Goal: Task Accomplishment & Management: Use online tool/utility

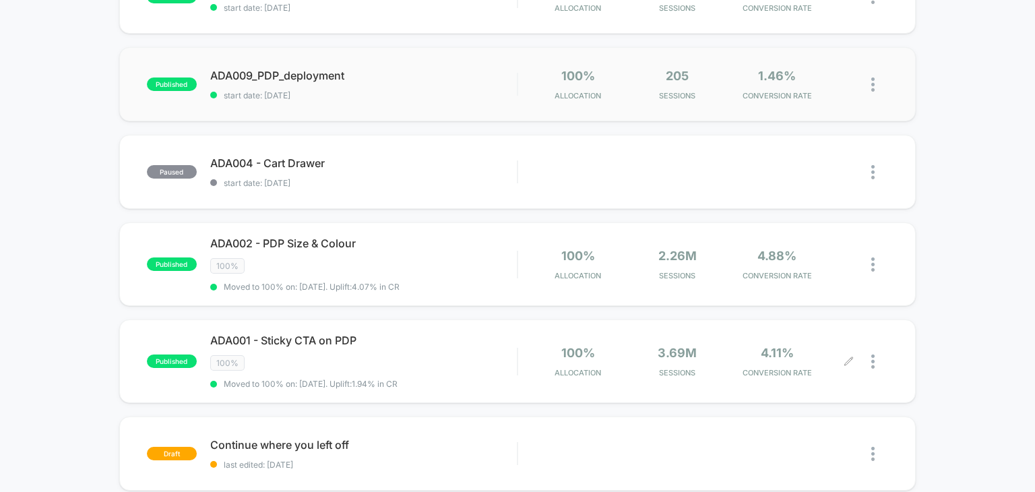
scroll to position [286, 0]
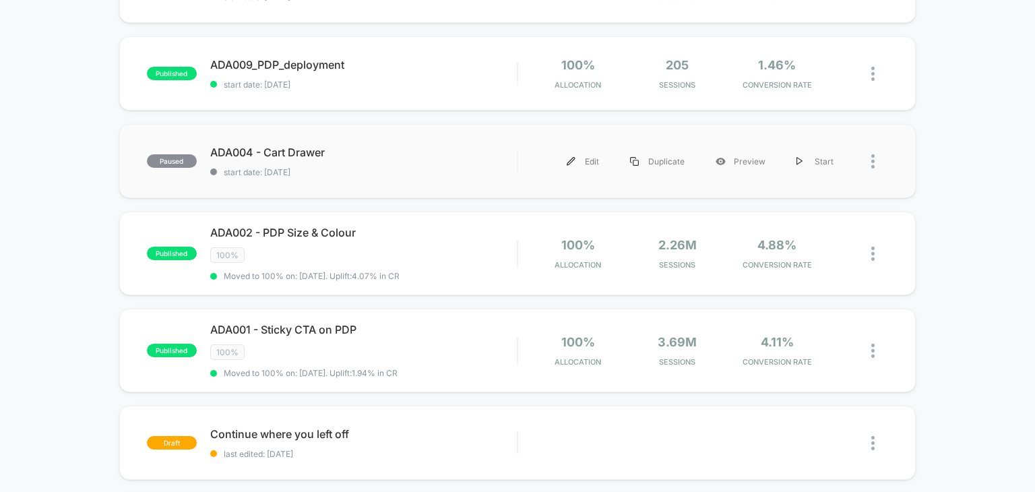
click at [876, 165] on div at bounding box center [879, 161] width 17 height 30
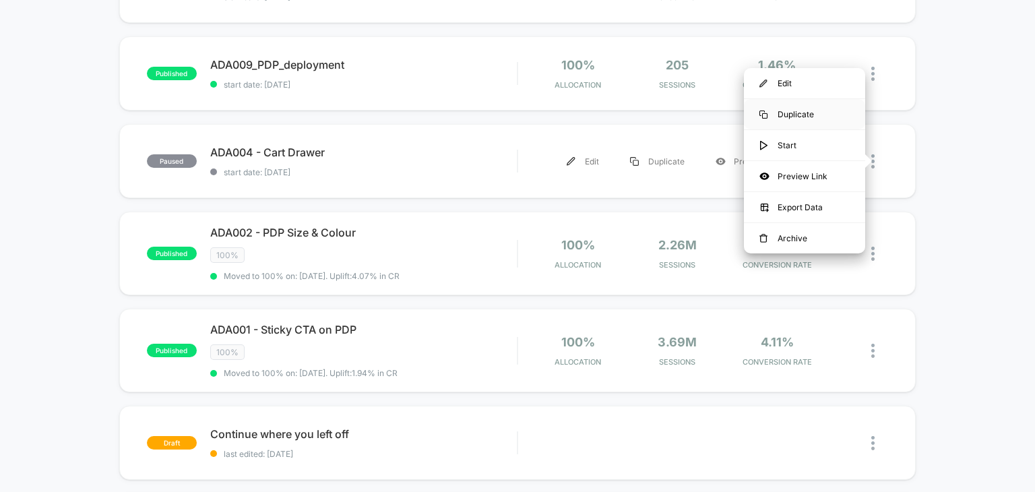
click at [818, 115] on div "Duplicate" at bounding box center [804, 114] width 121 height 30
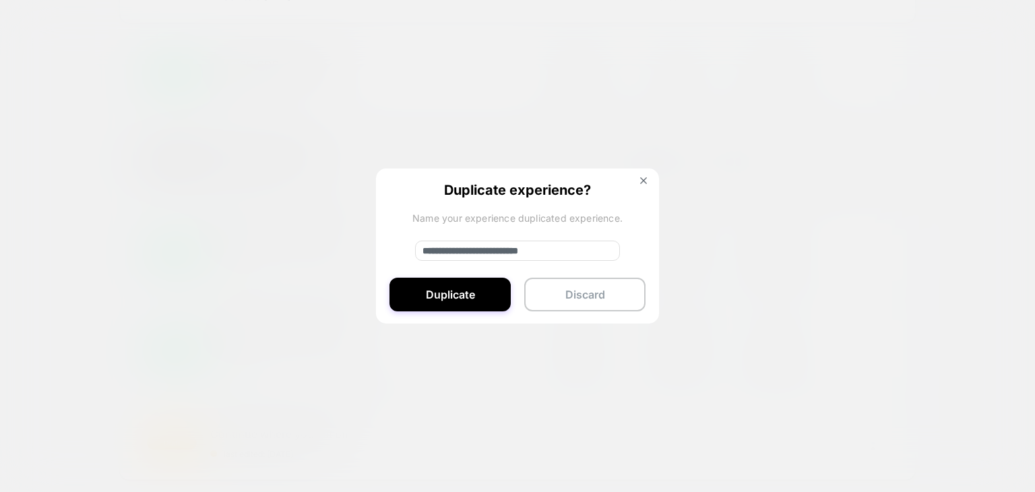
click at [587, 251] on input "**********" at bounding box center [517, 250] width 205 height 20
drag, startPoint x: 470, startPoint y: 251, endPoint x: 354, endPoint y: 266, distance: 117.5
click at [871, 176] on div "**********" at bounding box center [879, 161] width 17 height 30
type input "**********"
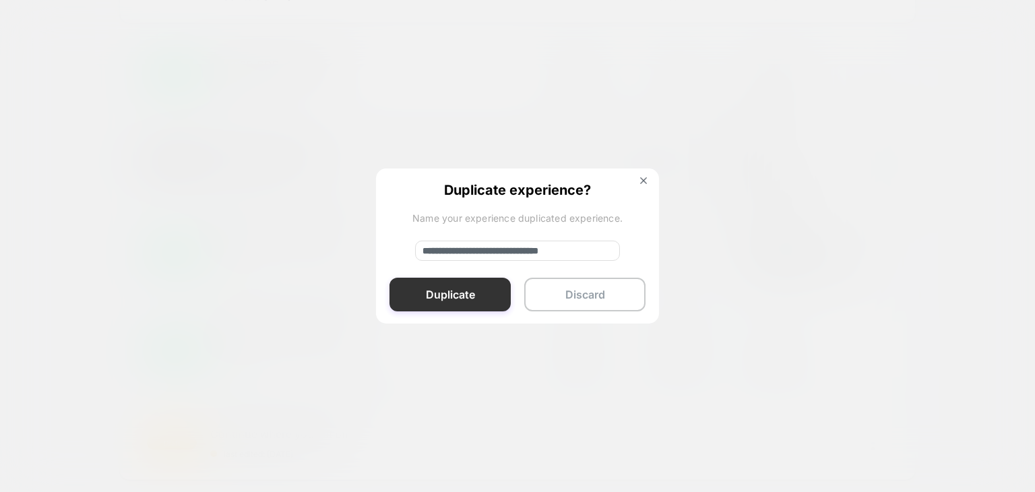
scroll to position [0, 0]
click at [424, 293] on button "Duplicate" at bounding box center [449, 294] width 121 height 34
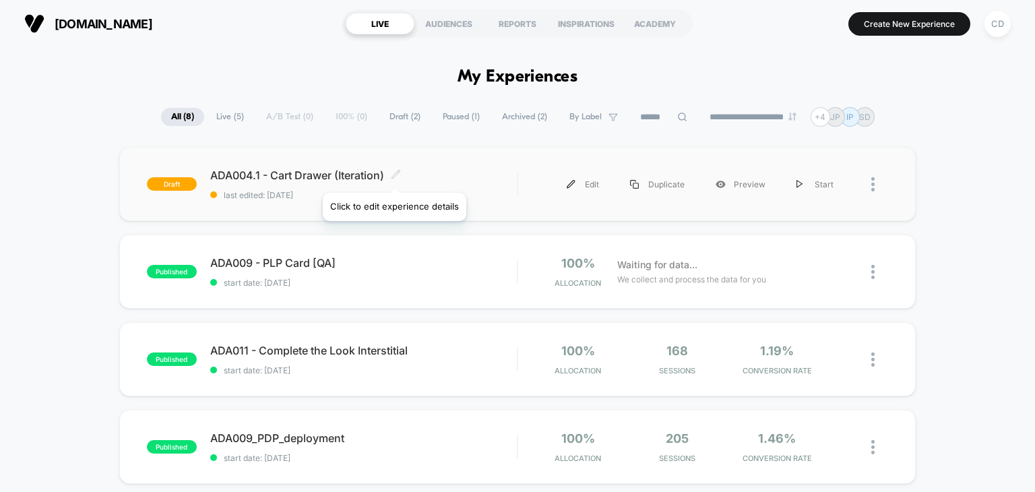
click at [393, 176] on icon at bounding box center [396, 174] width 10 height 10
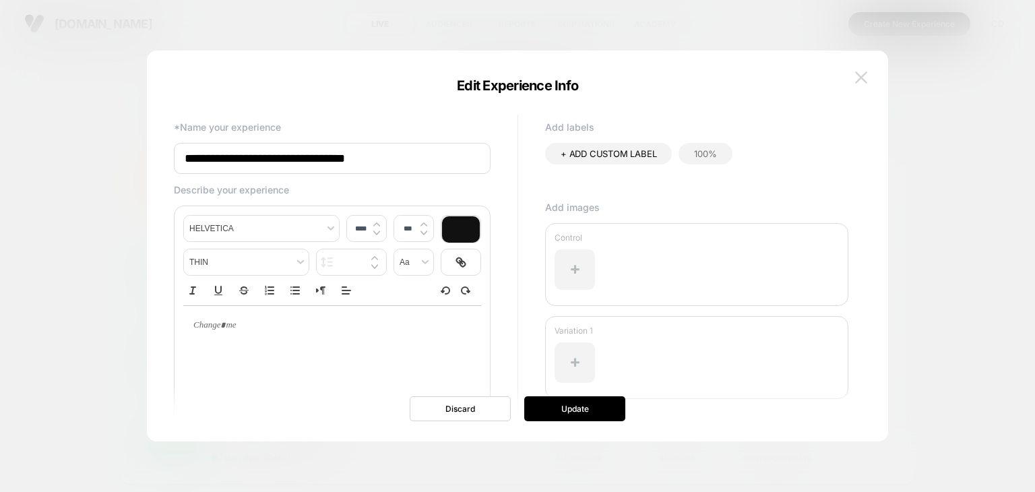
click at [865, 76] on img at bounding box center [861, 76] width 12 height 11
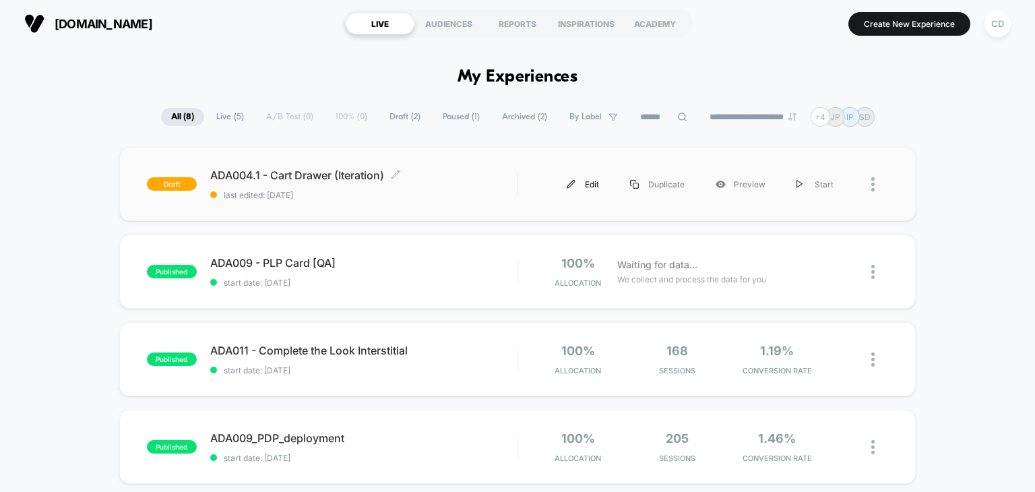
click at [578, 189] on div "Edit" at bounding box center [582, 184] width 63 height 30
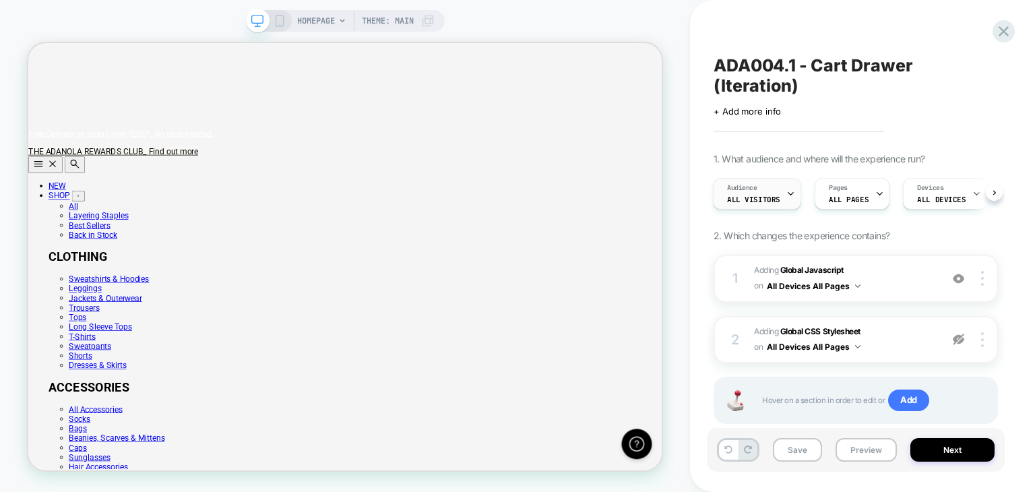
scroll to position [0, 845]
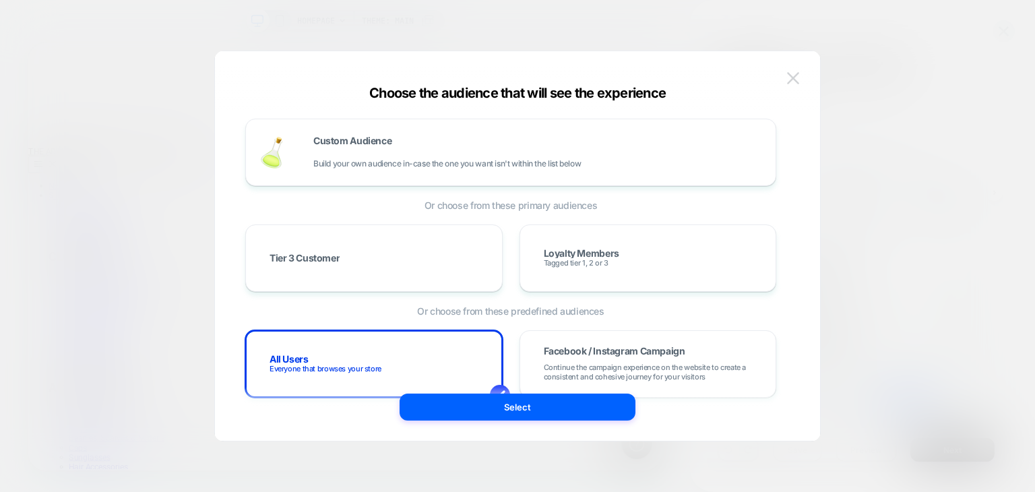
scroll to position [0, 38]
click at [797, 76] on img at bounding box center [793, 77] width 12 height 11
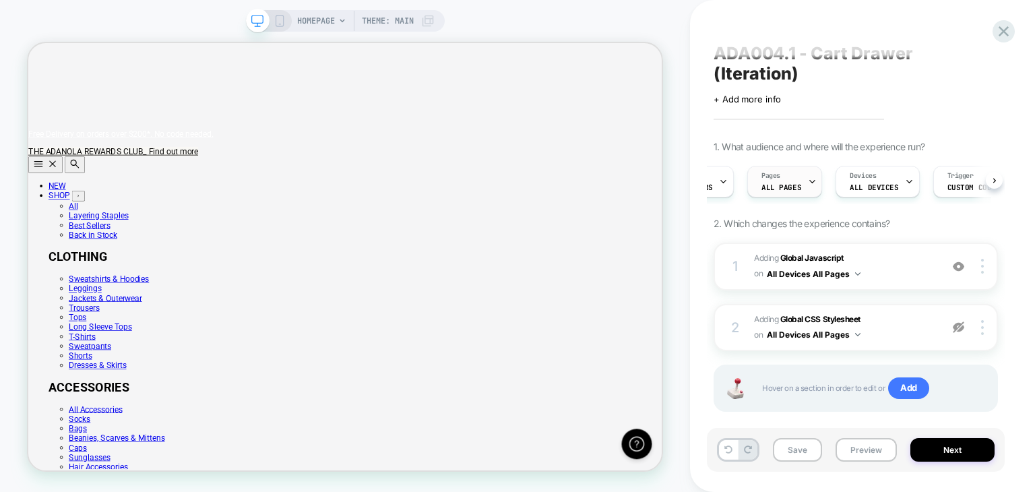
scroll to position [0, 0]
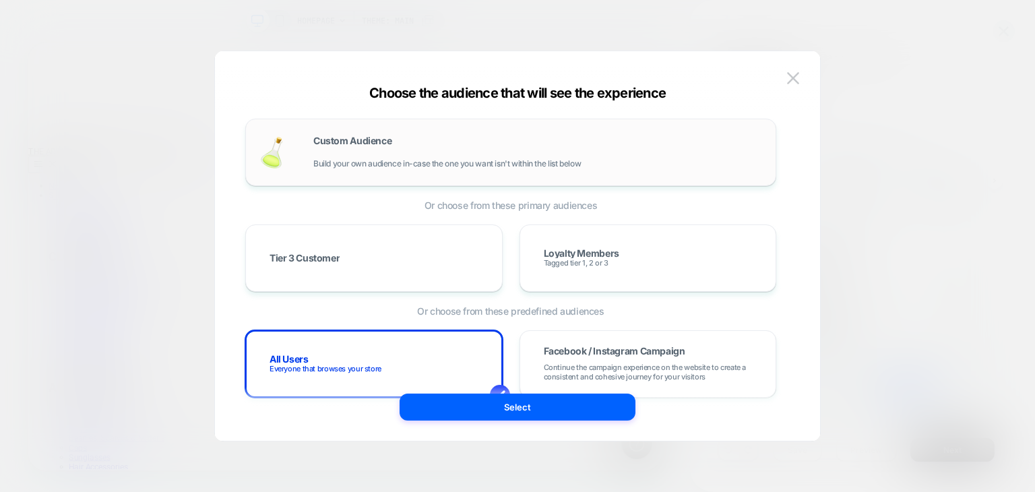
click at [396, 172] on div "Custom Audience Build your own audience in-case the one you want isn't within t…" at bounding box center [510, 152] width 531 height 67
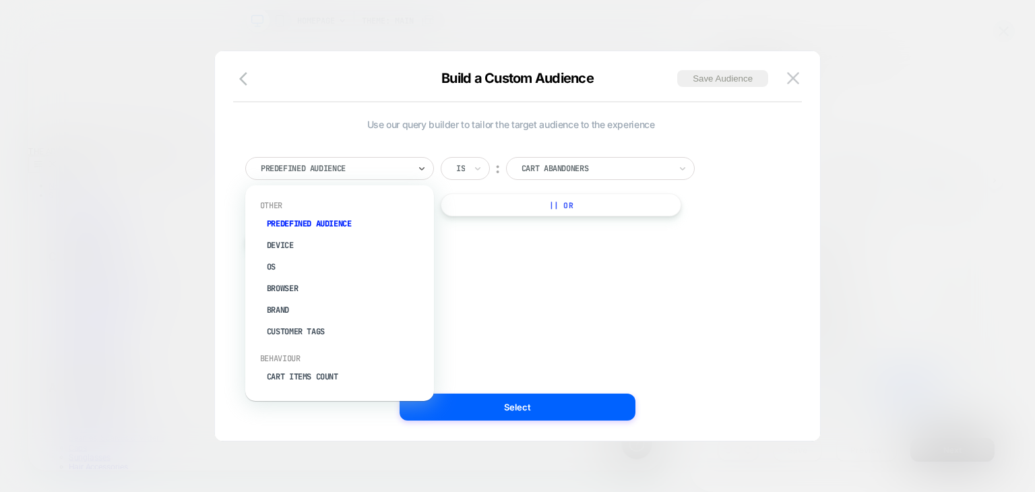
click at [398, 168] on div at bounding box center [335, 168] width 148 height 12
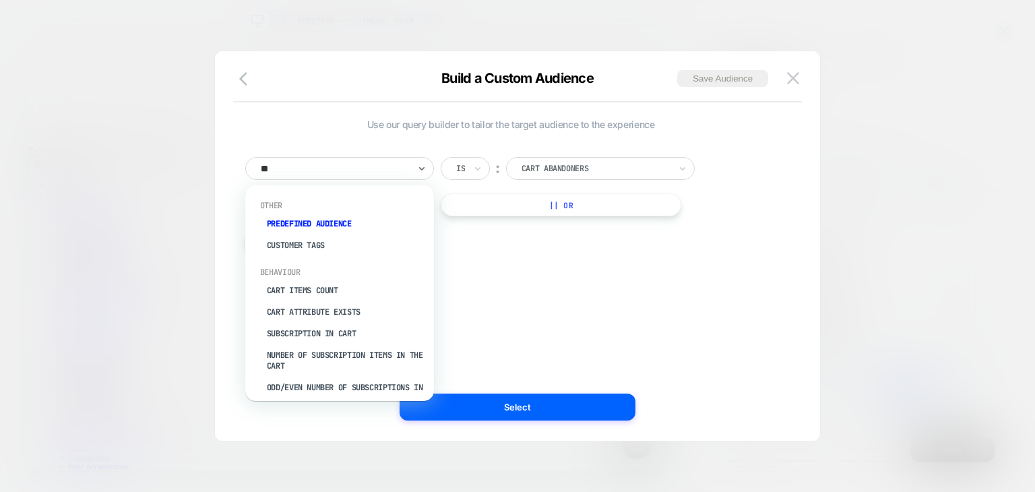
type input "***"
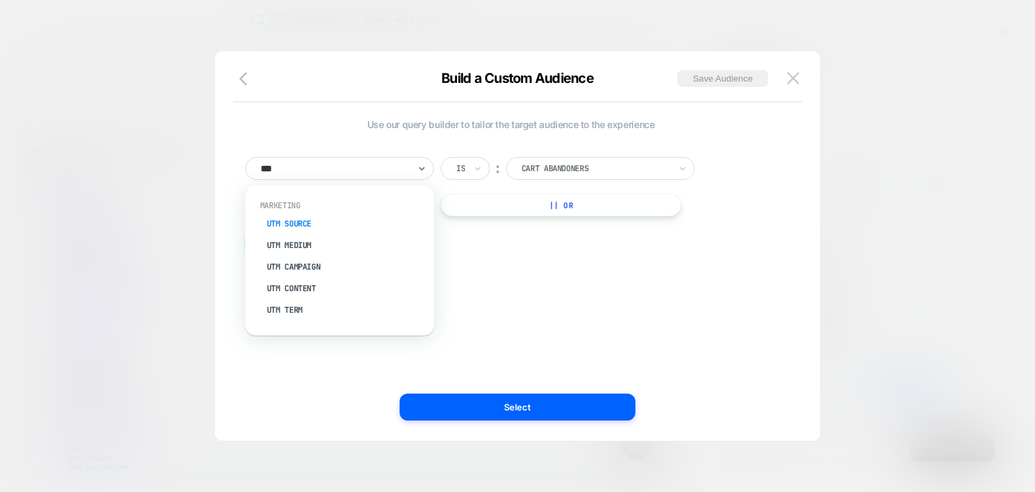
scroll to position [0, 845]
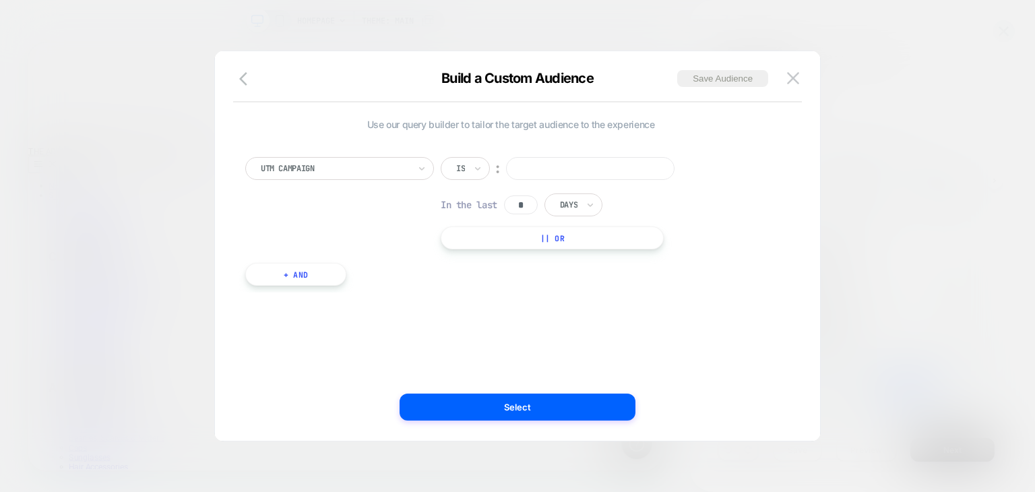
click at [587, 161] on input at bounding box center [590, 168] width 168 height 23
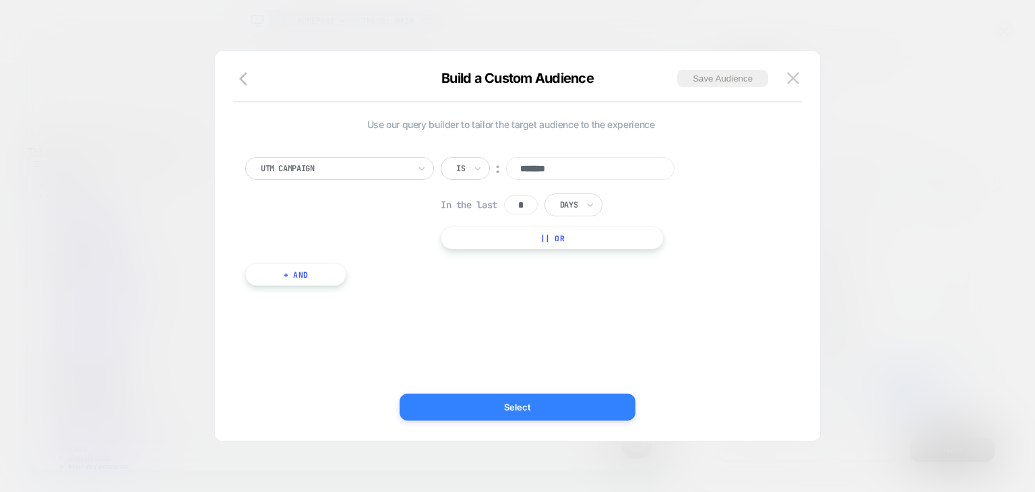
scroll to position [0, 0]
type input "*******"
click at [509, 405] on button "Select" at bounding box center [517, 406] width 236 height 27
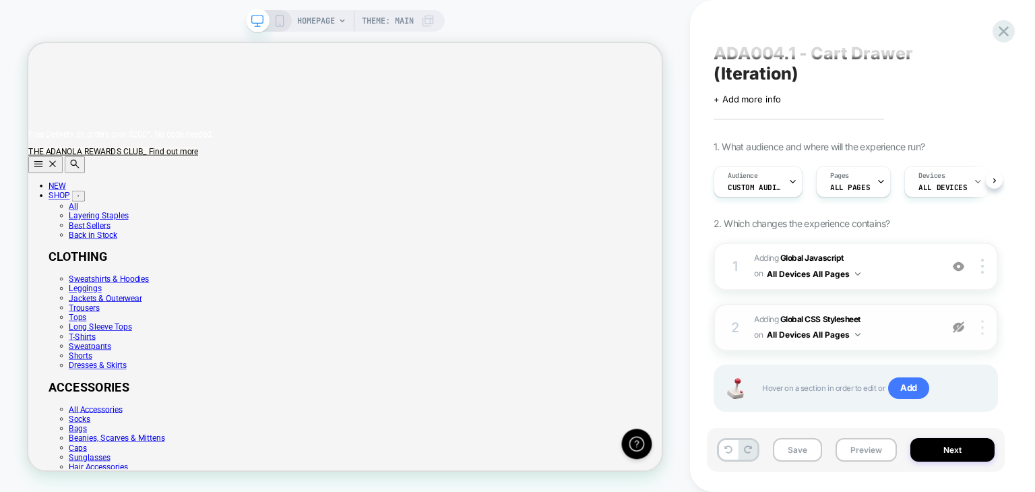
click at [982, 320] on img at bounding box center [982, 327] width 3 height 15
click at [936, 327] on div "Delete" at bounding box center [902, 324] width 120 height 36
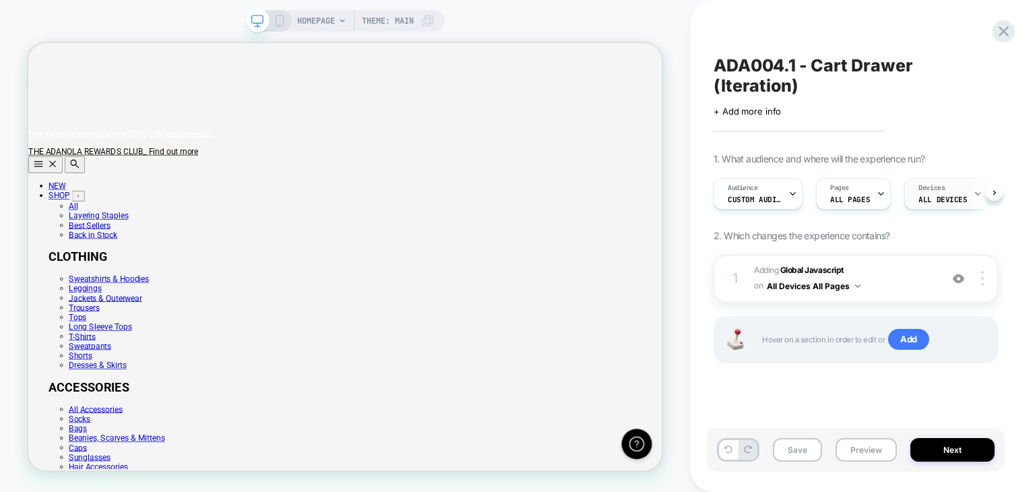
scroll to position [0, 0]
click at [917, 441] on button "Next" at bounding box center [952, 450] width 84 height 24
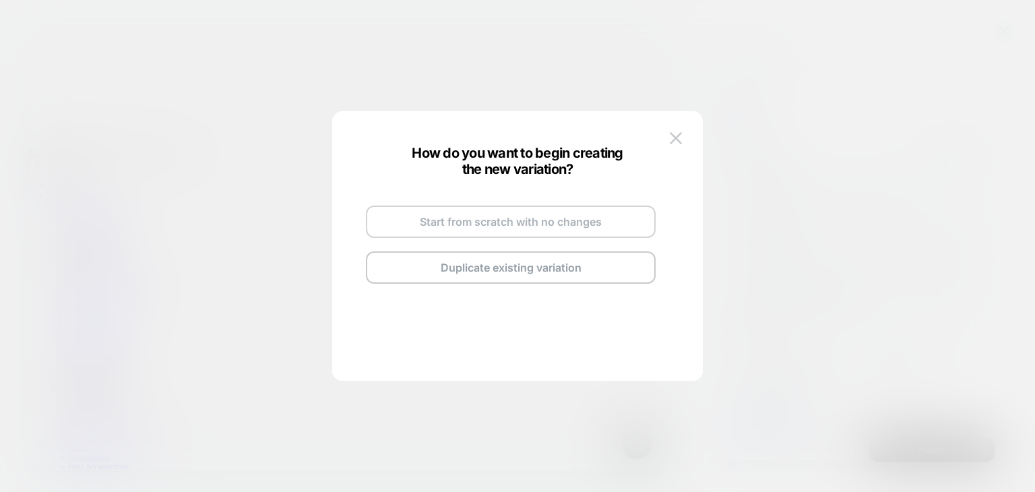
click at [568, 233] on button "Start from scratch with no changes" at bounding box center [511, 221] width 290 height 32
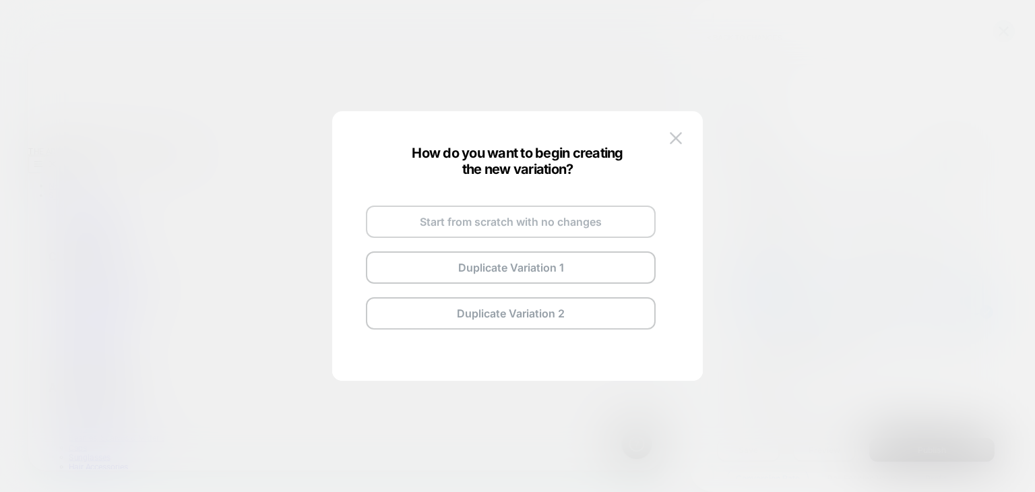
click at [565, 220] on button "Start from scratch with no changes" at bounding box center [511, 221] width 290 height 32
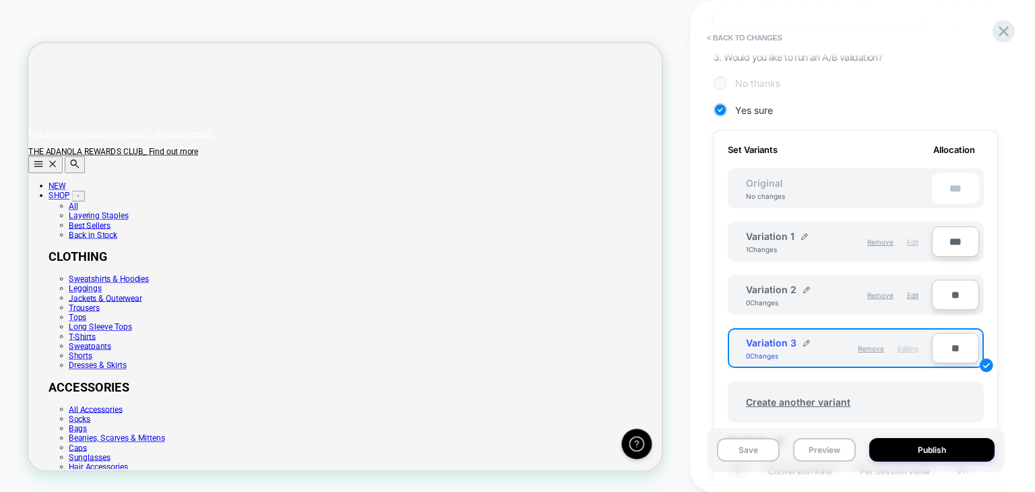
click at [908, 240] on span "Edit" at bounding box center [912, 242] width 11 height 8
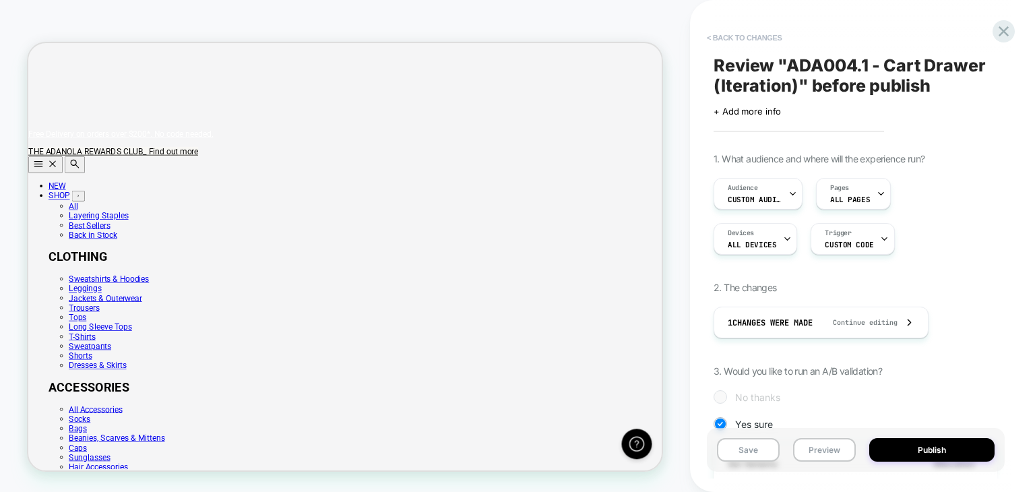
click at [747, 33] on button "< Back to changes" at bounding box center [744, 38] width 89 height 22
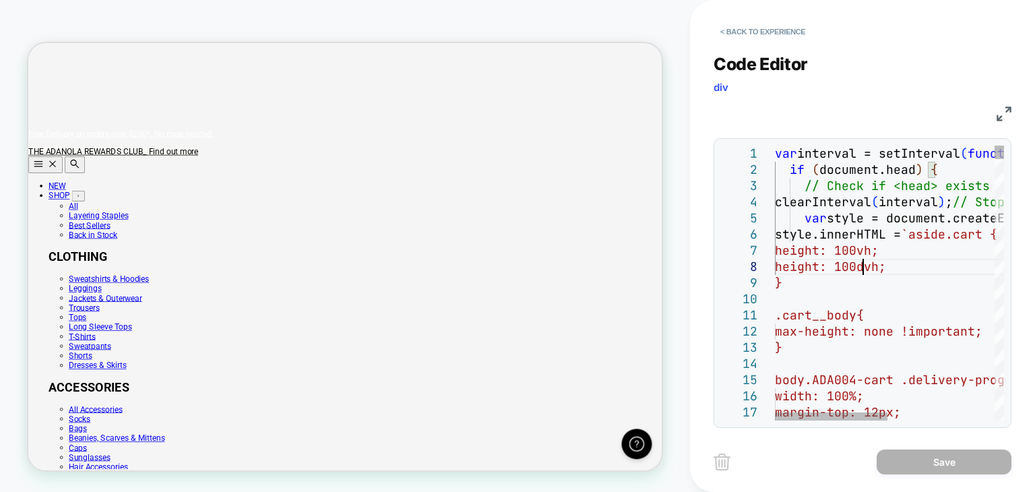
click at [859, 273] on span "height: 100dvh;" at bounding box center [830, 266] width 111 height 15
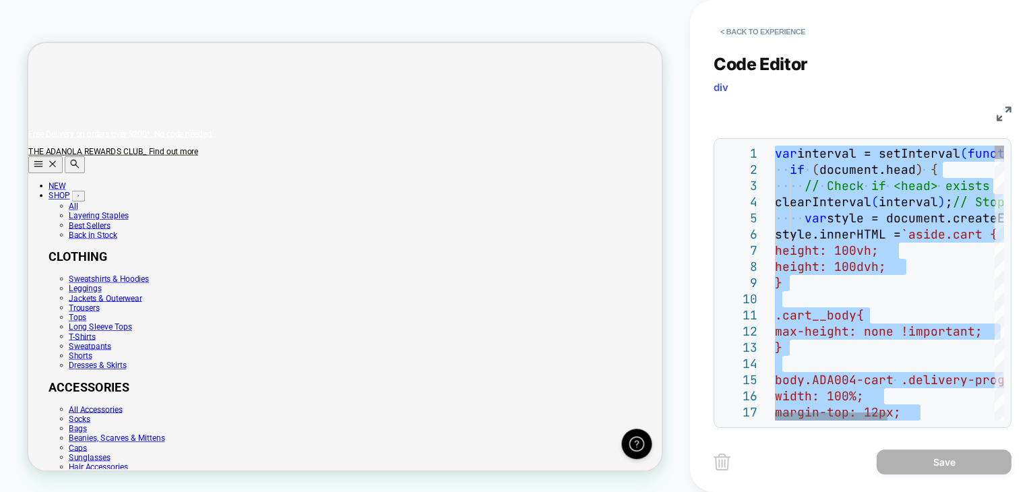
type textarea "**********"
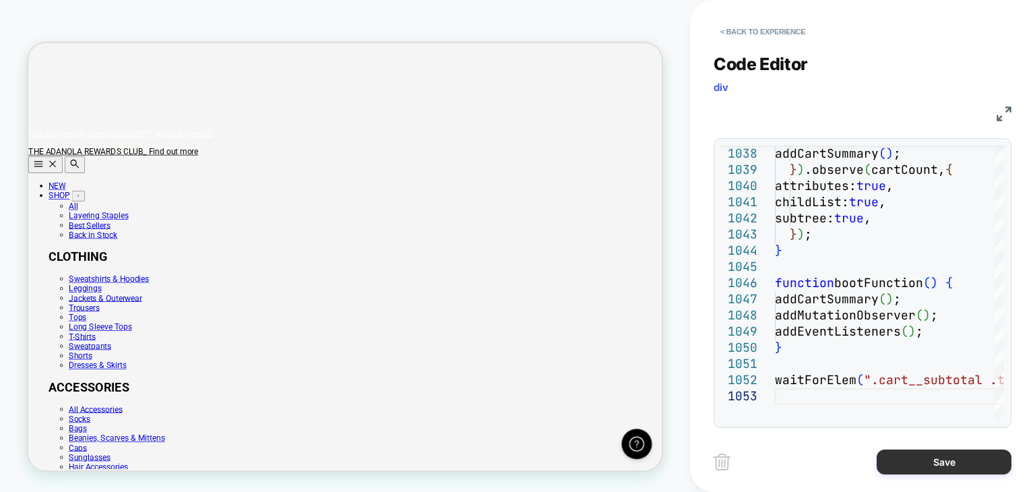
click at [915, 464] on button "Save" at bounding box center [943, 461] width 135 height 25
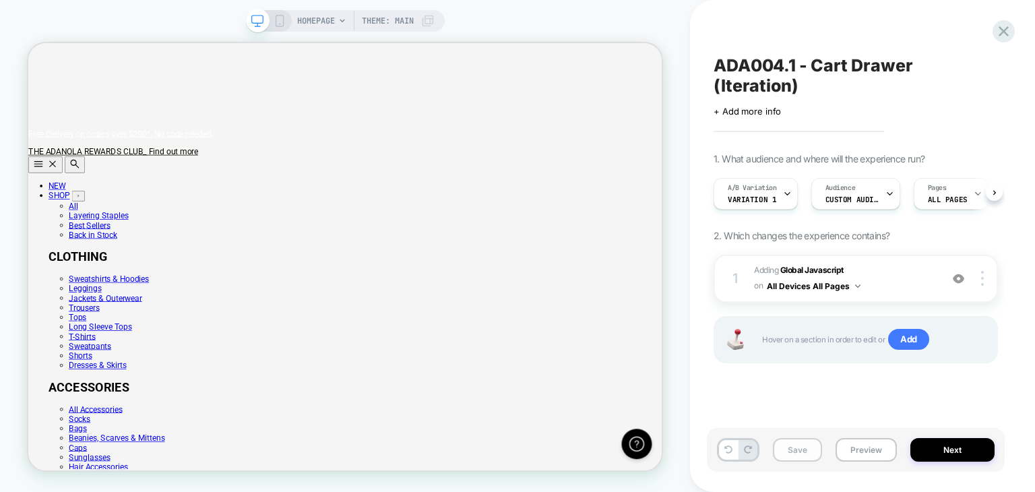
click at [0, 0] on button "Save" at bounding box center [0, 0] width 0 height 0
click at [785, 189] on icon at bounding box center [787, 193] width 9 height 9
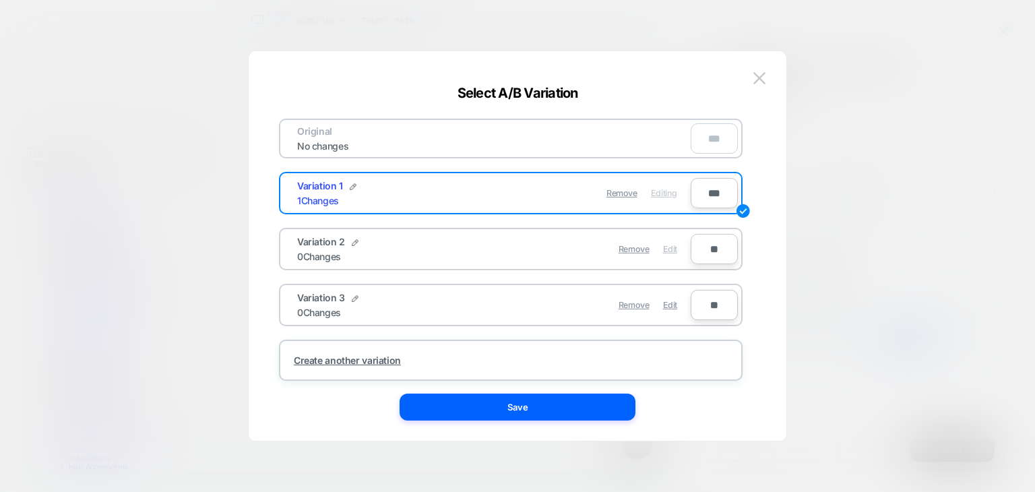
click at [674, 247] on span "Edit" at bounding box center [670, 249] width 14 height 10
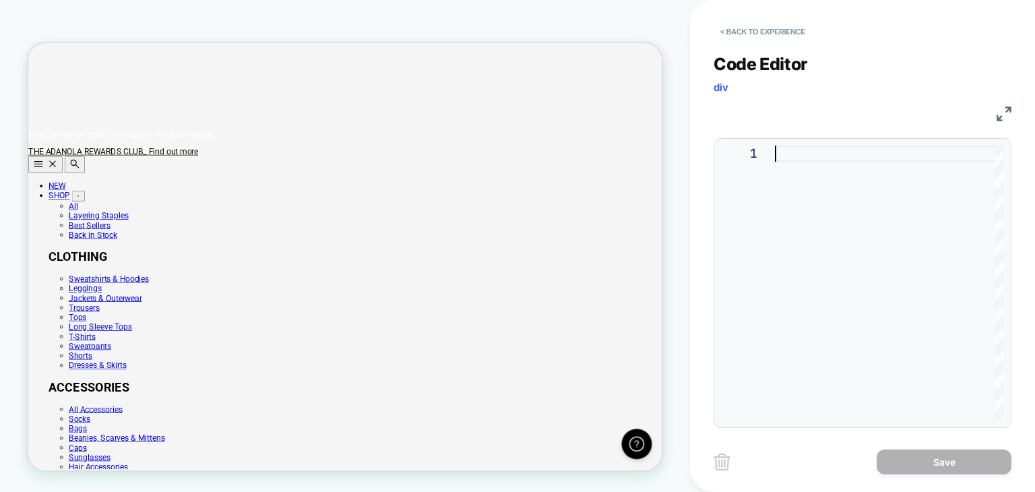
type textarea "**********"
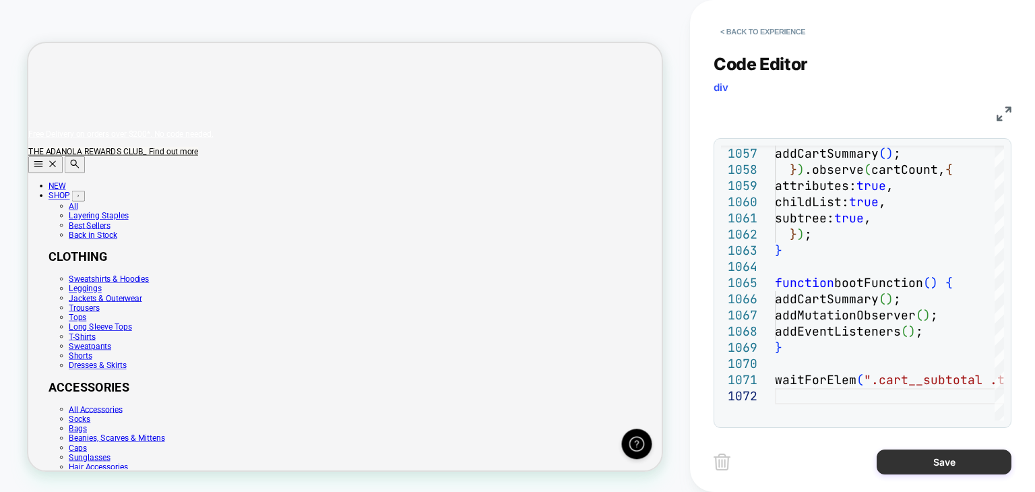
click at [928, 456] on button "Save" at bounding box center [943, 461] width 135 height 25
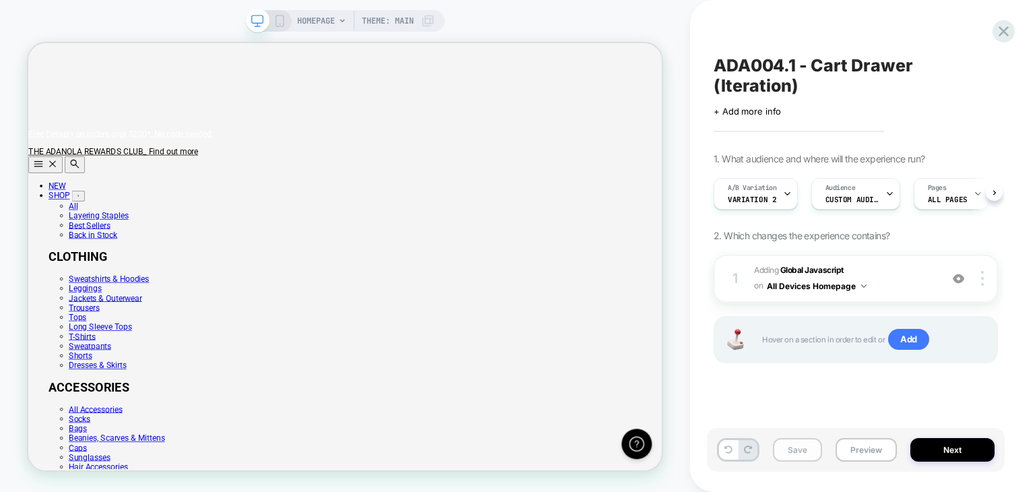
click at [790, 461] on button "Save" at bounding box center [797, 450] width 49 height 24
click at [780, 183] on div "A/B Variation Variation 2" at bounding box center [752, 193] width 76 height 30
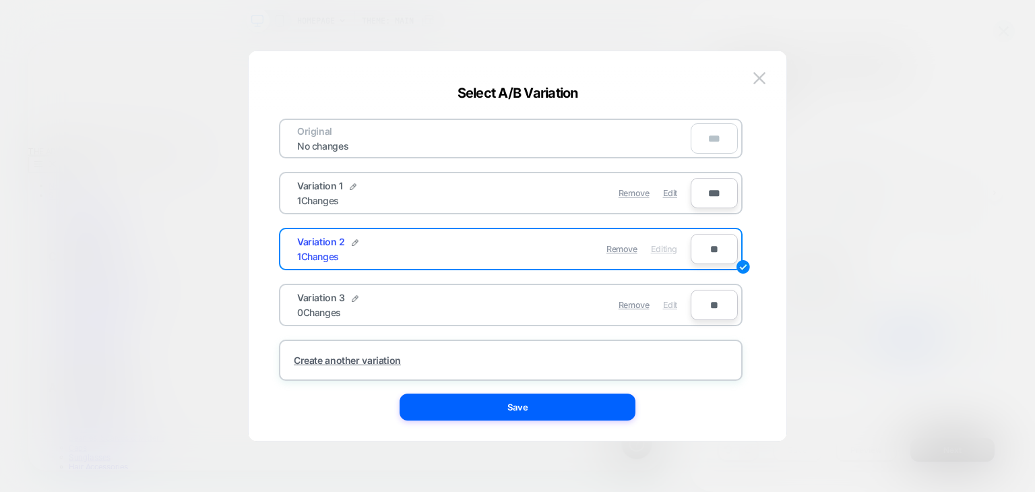
click at [672, 300] on span "Edit" at bounding box center [670, 305] width 14 height 10
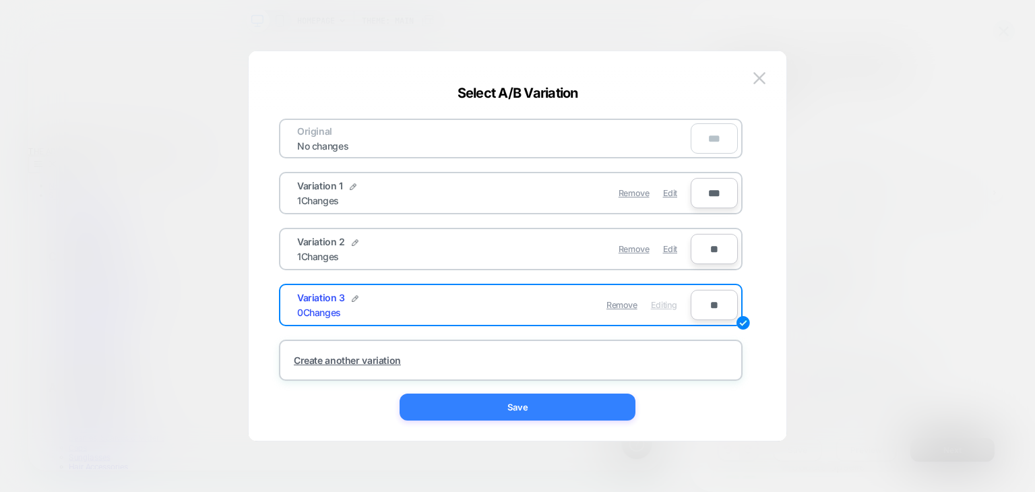
click at [0, 0] on button "Save" at bounding box center [0, 0] width 0 height 0
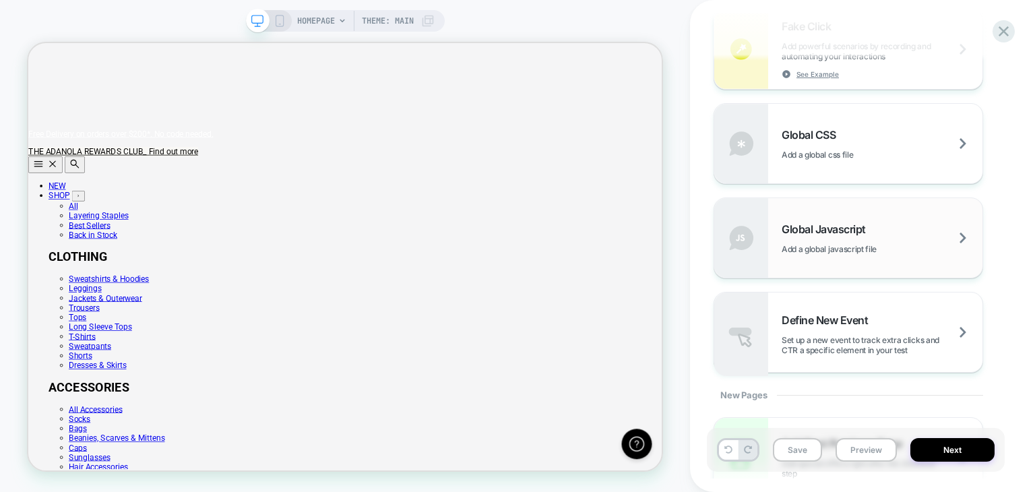
scroll to position [936, 0]
click at [837, 223] on span "Global Javascript" at bounding box center [826, 229] width 91 height 13
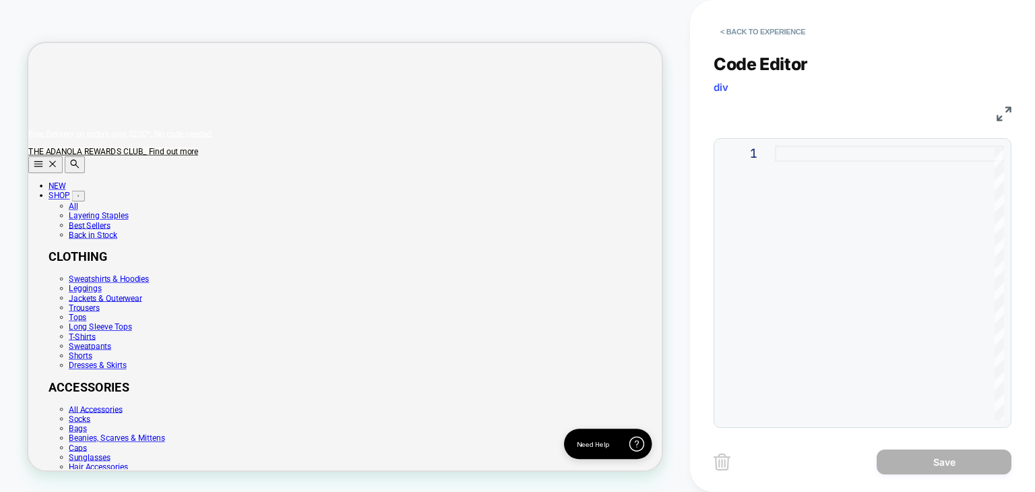
scroll to position [0, 0]
click at [0, 0] on div at bounding box center [0, 0] width 0 height 0
type textarea "**********"
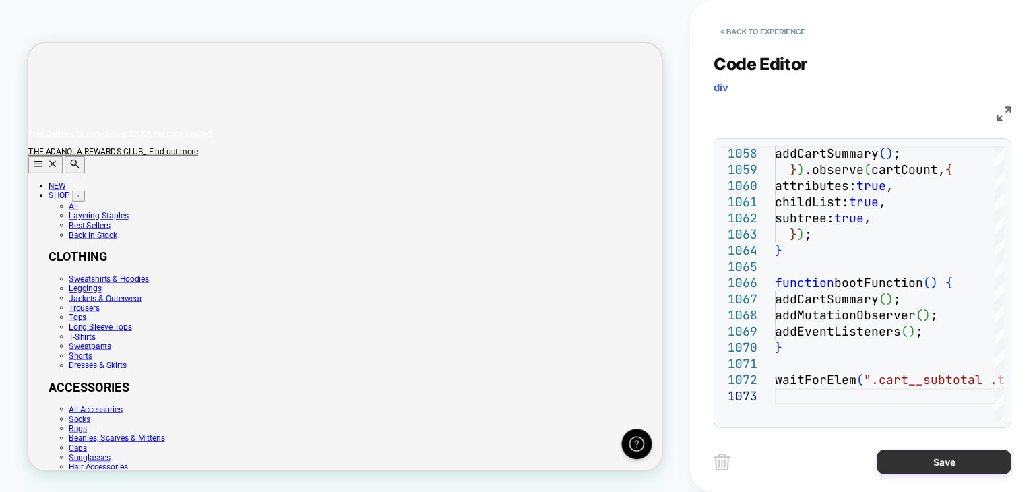
click at [0, 0] on button "Save" at bounding box center [0, 0] width 0 height 0
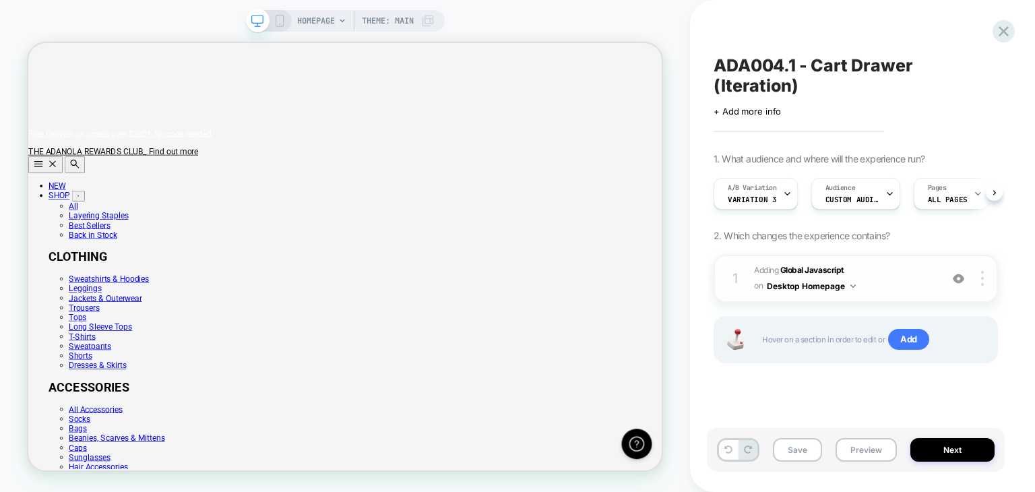
scroll to position [0, 845]
click at [981, 271] on img at bounding box center [982, 278] width 3 height 15
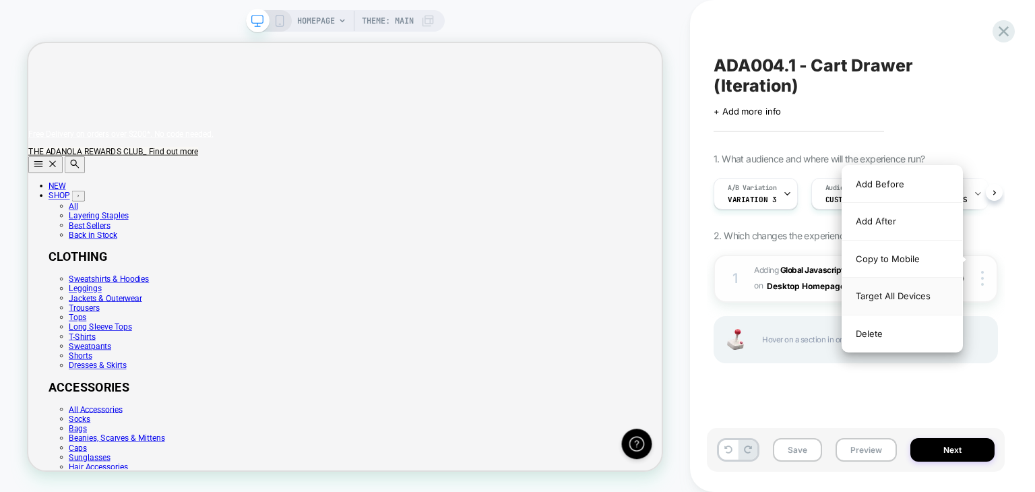
click at [923, 288] on div "Target All Devices" at bounding box center [902, 295] width 120 height 37
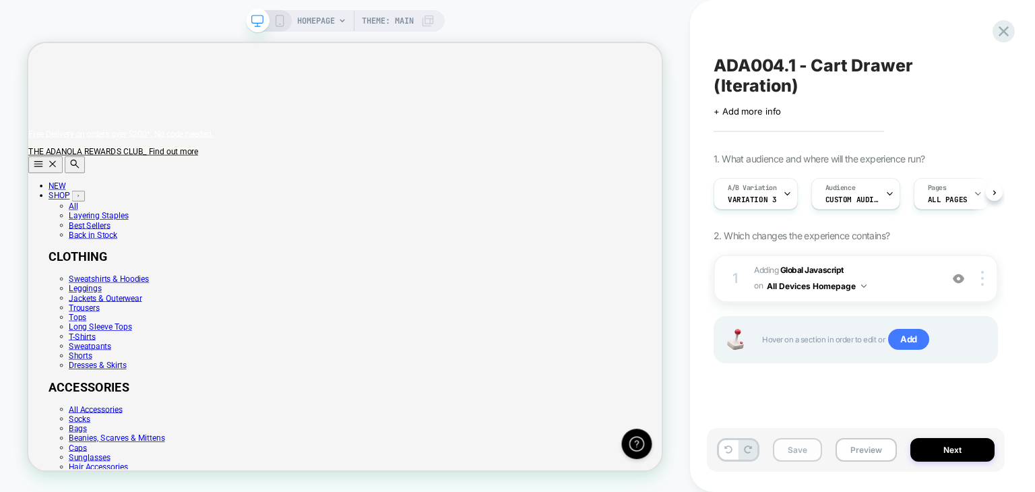
scroll to position [0, 0]
click at [787, 446] on button "Save" at bounding box center [797, 450] width 49 height 24
click at [777, 178] on div "A/B Variation Variation 3" at bounding box center [752, 193] width 76 height 30
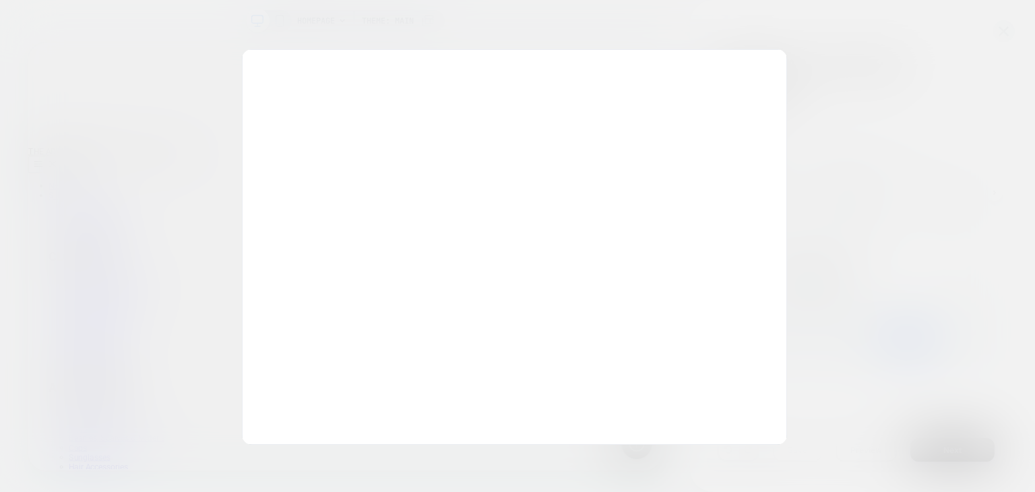
scroll to position [0, 845]
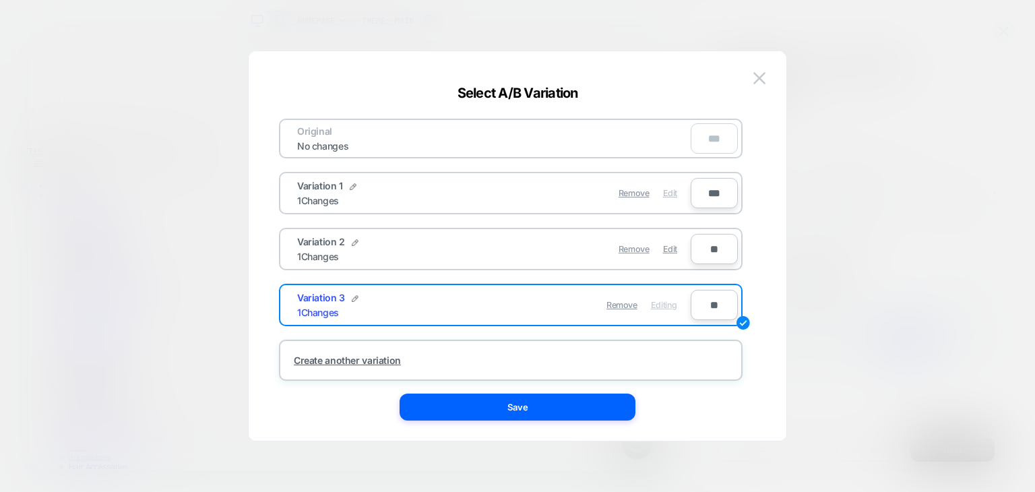
click at [668, 189] on span "Edit" at bounding box center [670, 193] width 14 height 10
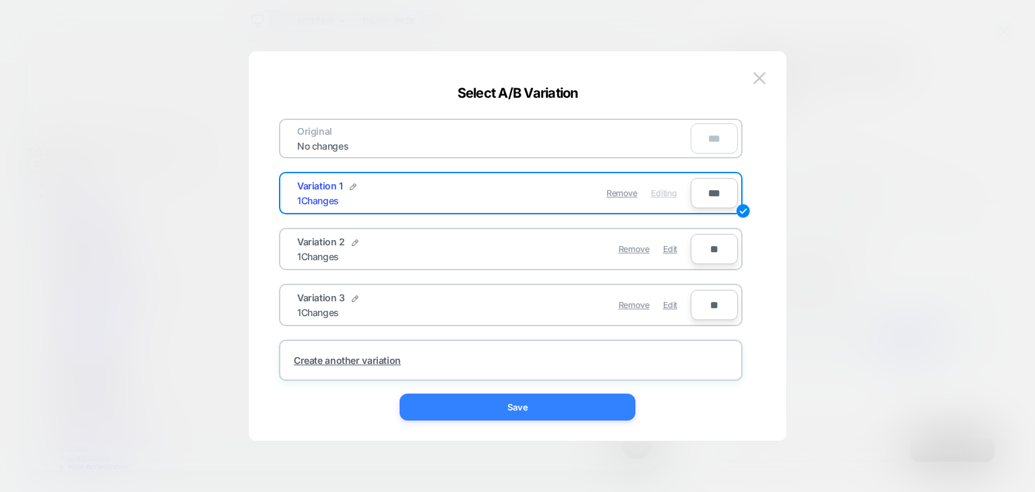
scroll to position [0, 0]
click at [603, 402] on button "Save" at bounding box center [517, 406] width 236 height 27
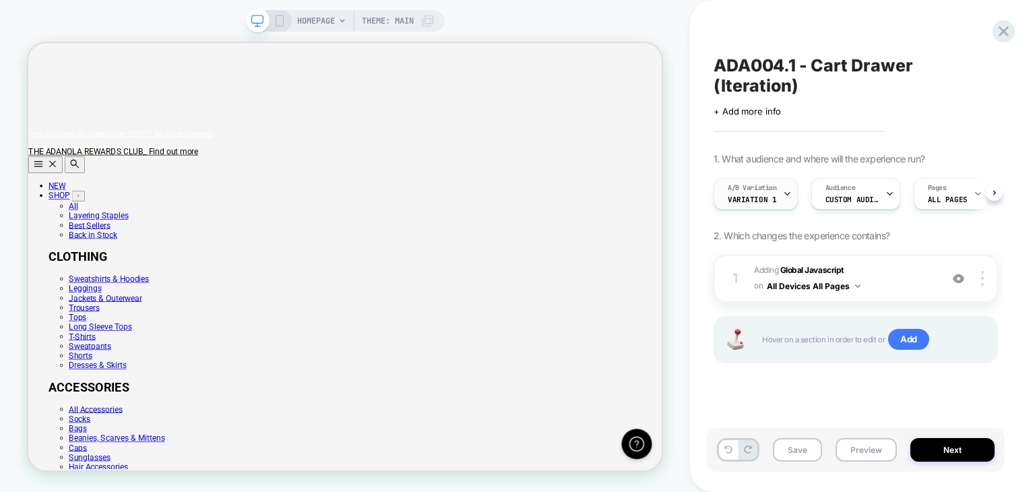
click at [776, 178] on div "A/B Variation Variation 1" at bounding box center [752, 193] width 76 height 30
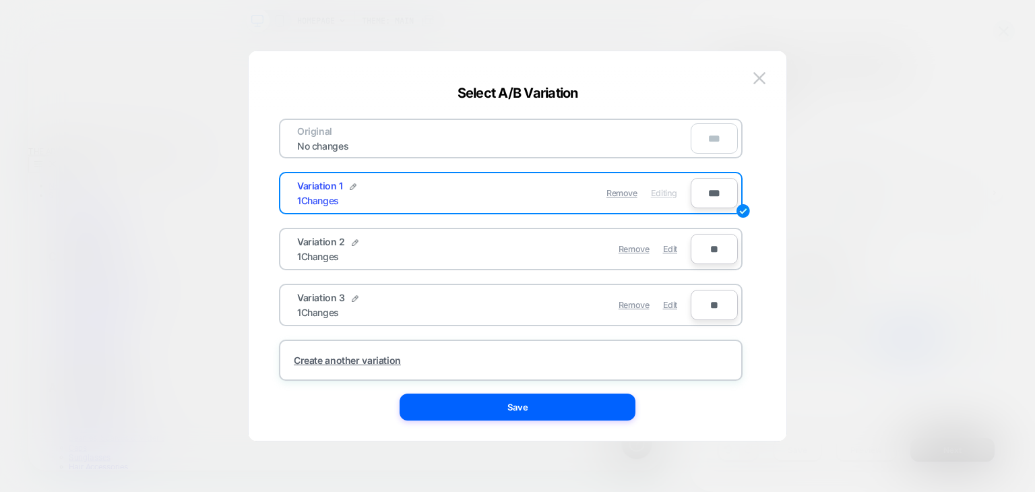
scroll to position [0, 845]
click at [668, 245] on span "Edit" at bounding box center [670, 249] width 14 height 10
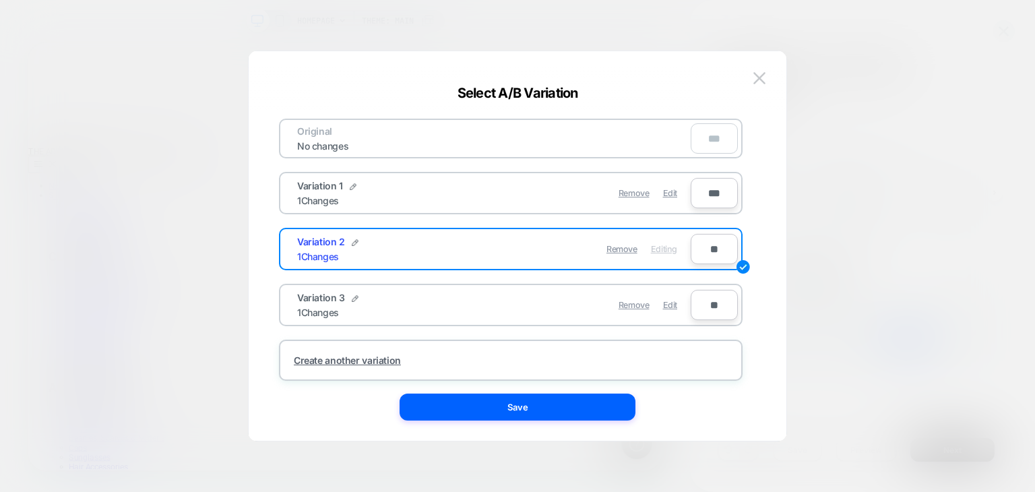
click at [700, 249] on input "**" at bounding box center [713, 249] width 47 height 30
type input "***"
type input "**"
type input "***"
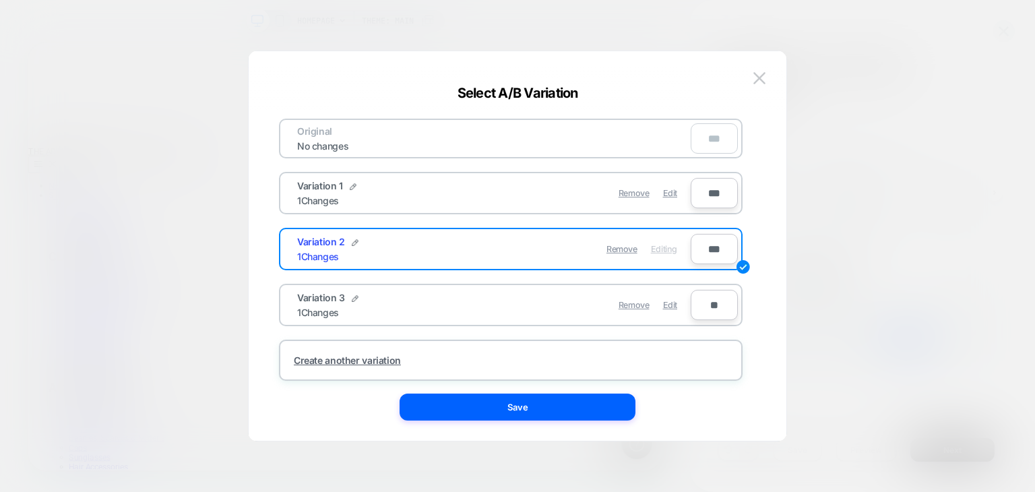
type input "**"
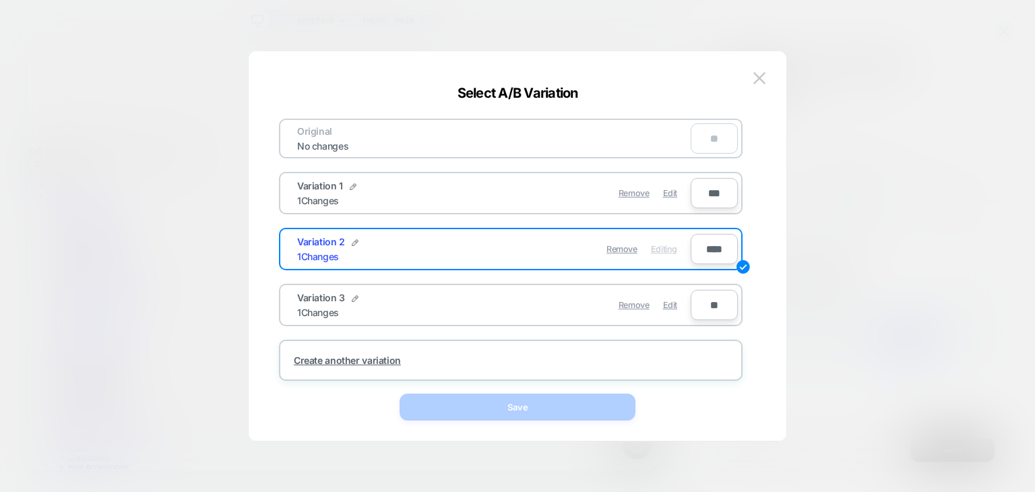
scroll to position [0, 0]
type input "****"
click at [707, 192] on input "***" at bounding box center [713, 193] width 47 height 30
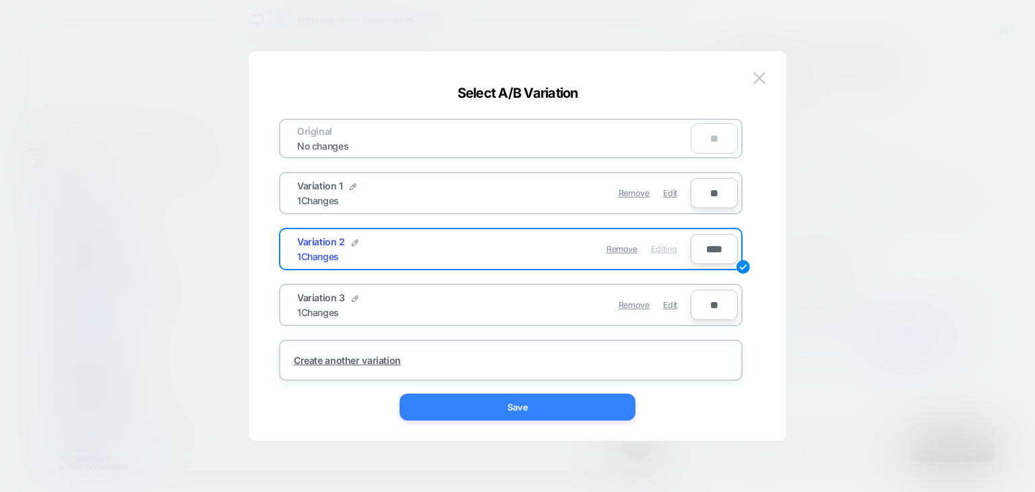
scroll to position [0, 845]
type input "**"
click at [592, 402] on button "Save" at bounding box center [517, 406] width 236 height 27
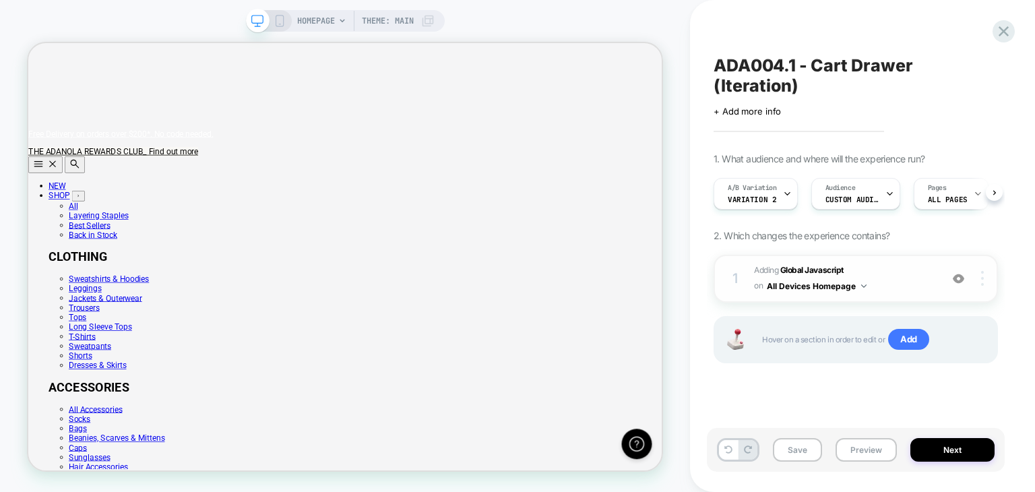
scroll to position [0, 0]
click at [985, 271] on div at bounding box center [984, 278] width 26 height 15
click at [862, 361] on div "1 Adding Global Javascript on All Devices Homepage Add Before Add After Target …" at bounding box center [855, 326] width 284 height 142
click at [868, 270] on span "Adding Global Javascript on All Devices Homepage" at bounding box center [844, 279] width 180 height 32
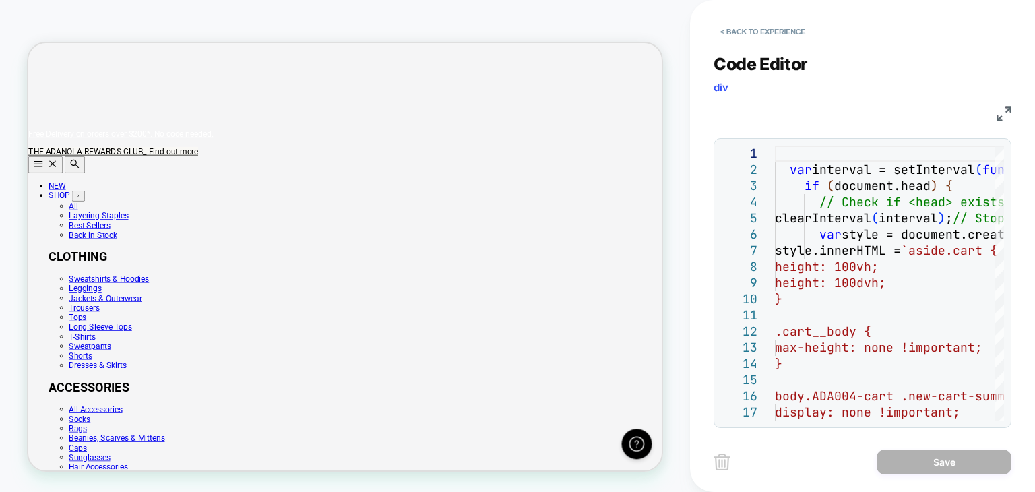
scroll to position [0, 0]
click at [735, 23] on button "< Back to experience" at bounding box center [762, 32] width 98 height 22
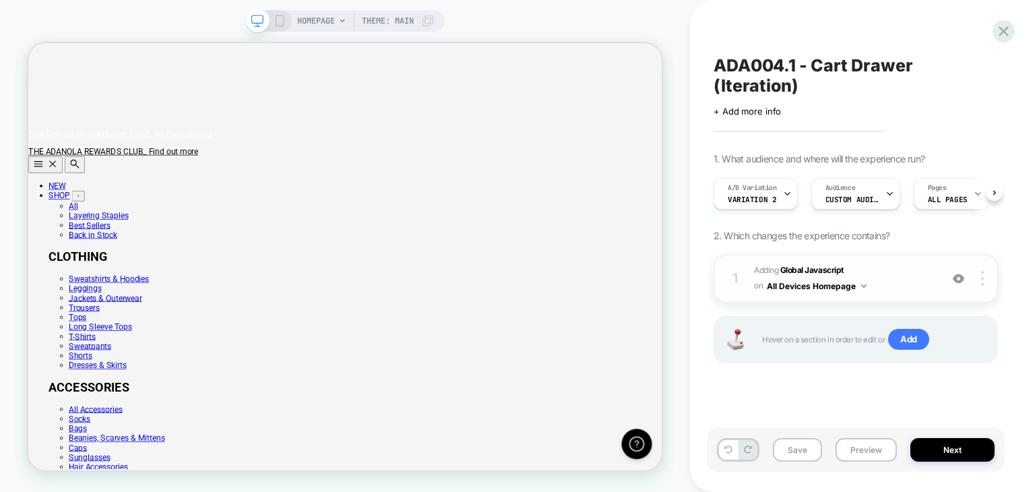
scroll to position [0, 845]
click at [862, 284] on img at bounding box center [863, 285] width 5 height 3
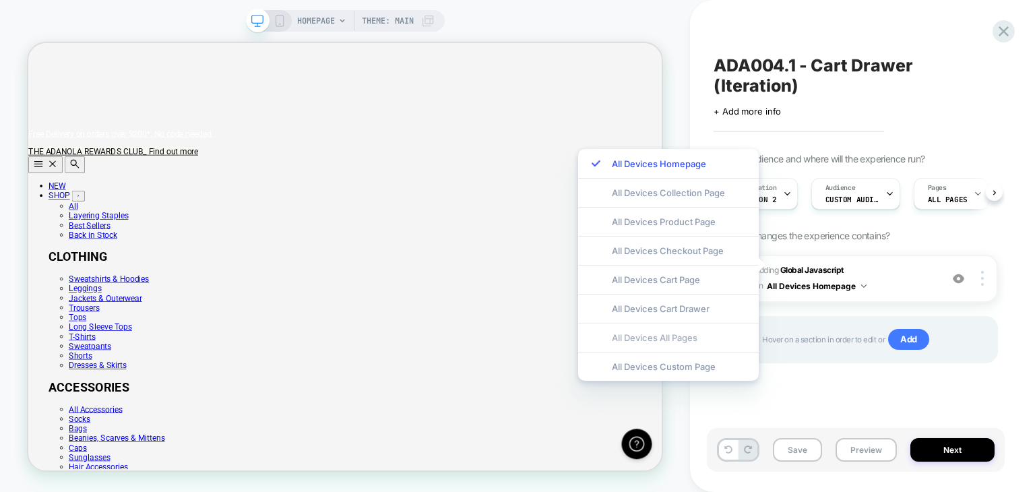
click at [674, 335] on div "All Devices All Pages" at bounding box center [668, 337] width 181 height 29
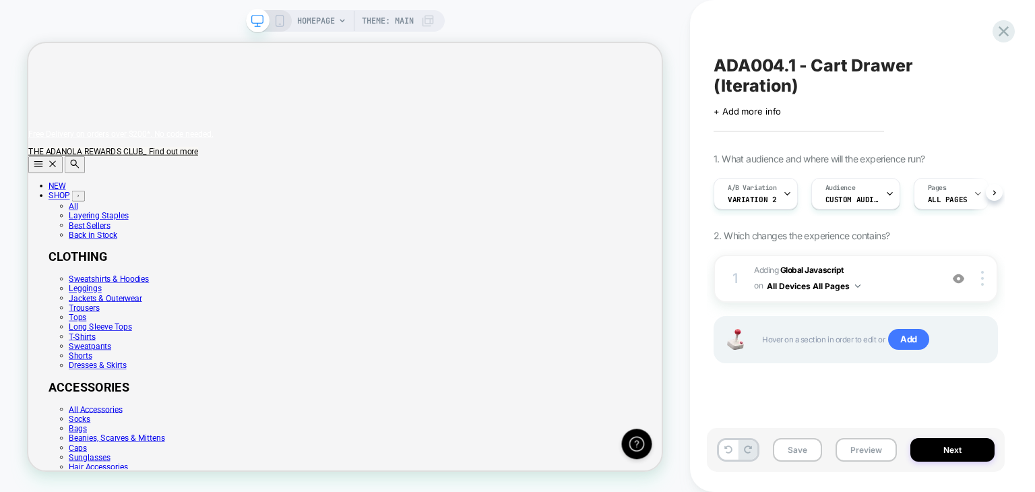
scroll to position [0, 0]
click at [787, 448] on button "Save" at bounding box center [797, 450] width 49 height 24
click at [779, 178] on div "A/B Variation Variation 2" at bounding box center [752, 193] width 76 height 30
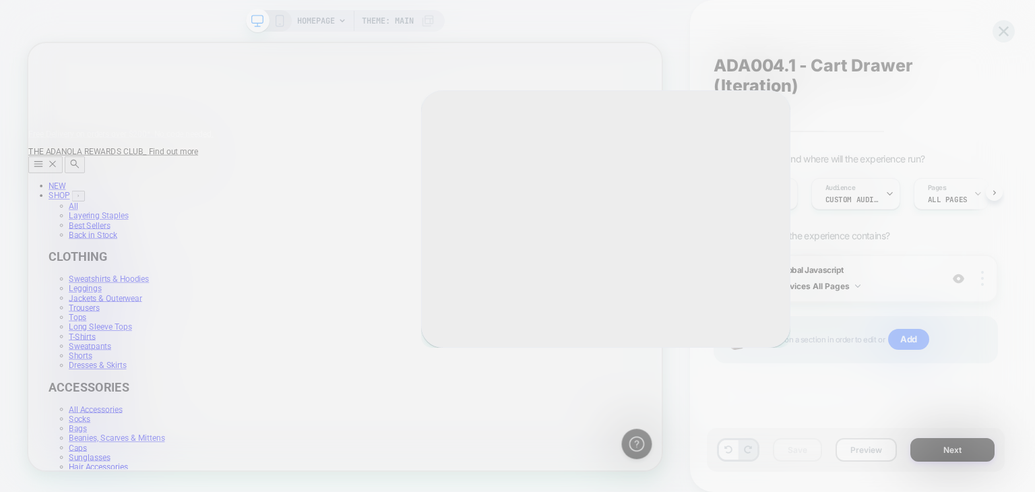
scroll to position [0, 845]
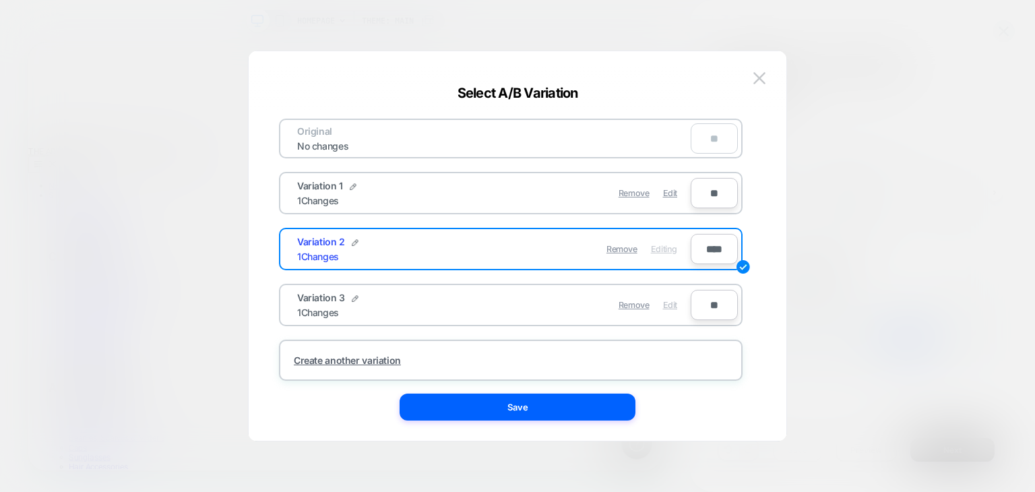
click at [668, 306] on span "Edit" at bounding box center [670, 305] width 14 height 10
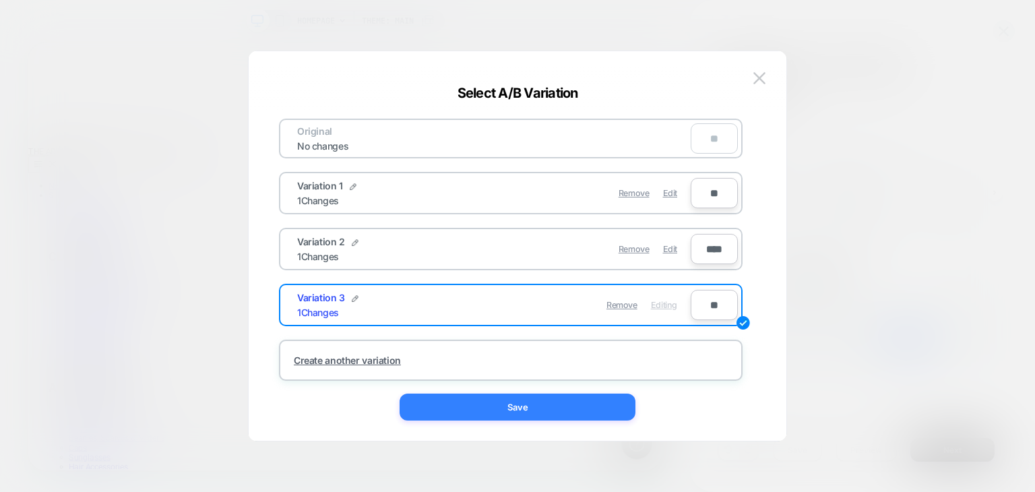
scroll to position [0, 31]
click at [575, 399] on button "Save" at bounding box center [517, 406] width 236 height 27
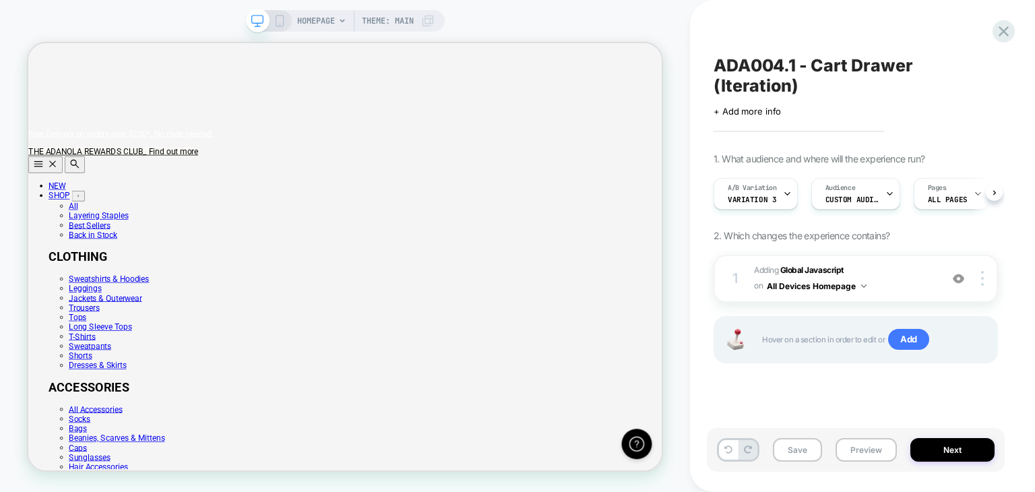
scroll to position [0, 0]
click at [865, 284] on img at bounding box center [863, 285] width 5 height 3
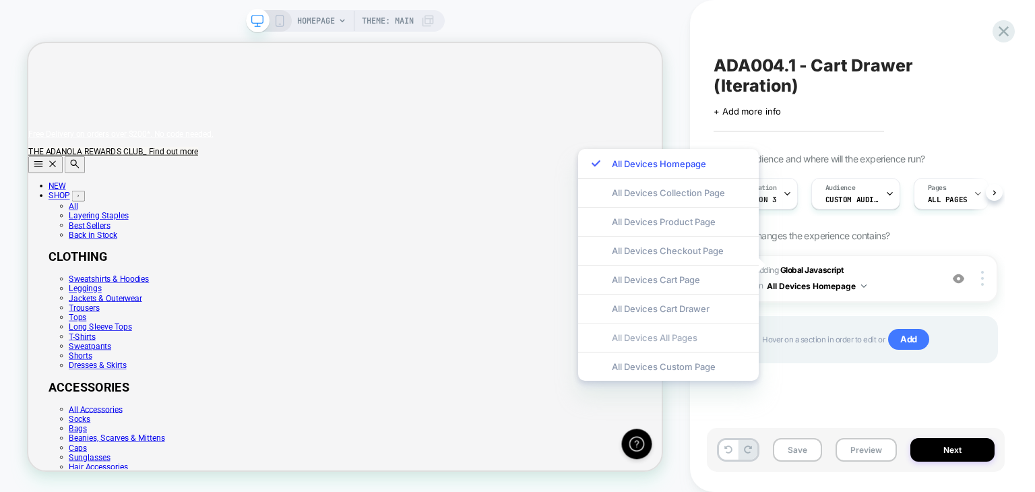
click at [674, 335] on div "All Devices All Pages" at bounding box center [668, 337] width 181 height 29
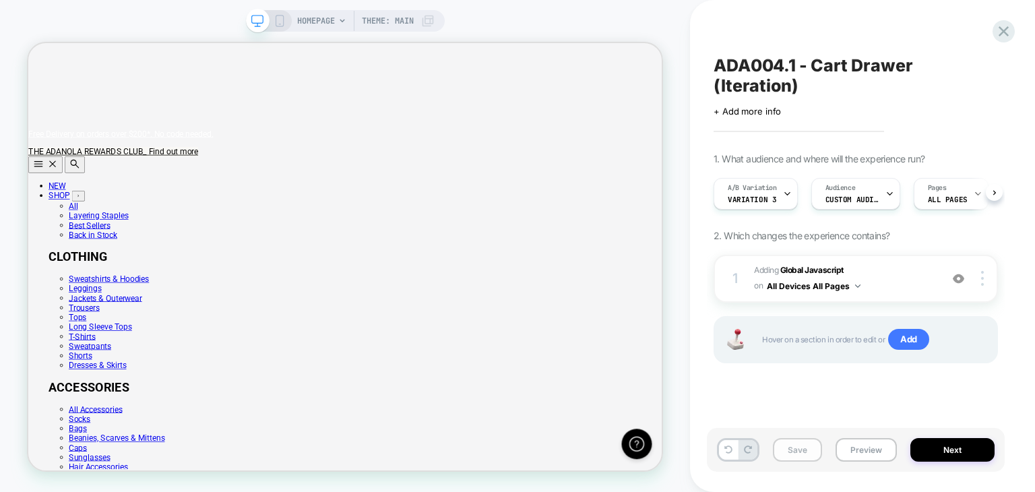
scroll to position [0, 845]
click at [782, 440] on button "Save" at bounding box center [797, 450] width 49 height 24
drag, startPoint x: 950, startPoint y: 183, endPoint x: 917, endPoint y: 440, distance: 260.1
click at [917, 440] on div "ADA004.1 - Cart Drawer (Iteration) Click to edit experience details + Add more …" at bounding box center [862, 246] width 298 height 492
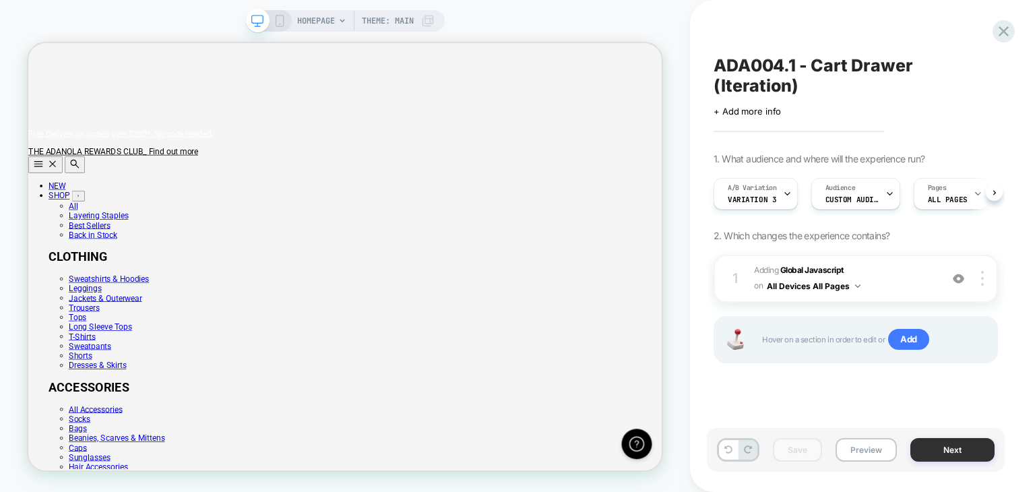
scroll to position [0, 16]
click at [917, 440] on button "Next" at bounding box center [952, 450] width 84 height 24
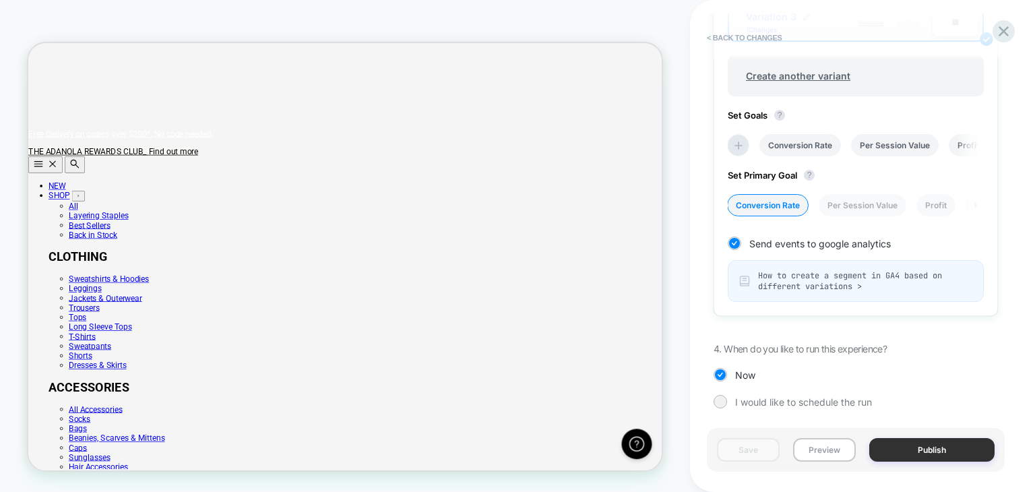
click at [902, 446] on button "Publish" at bounding box center [931, 450] width 125 height 24
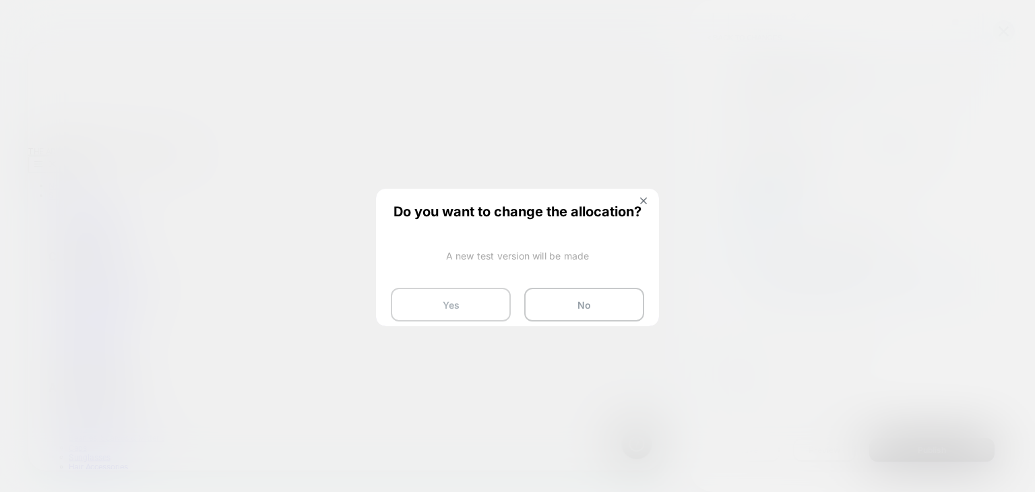
click at [466, 303] on button "Yes" at bounding box center [451, 305] width 120 height 34
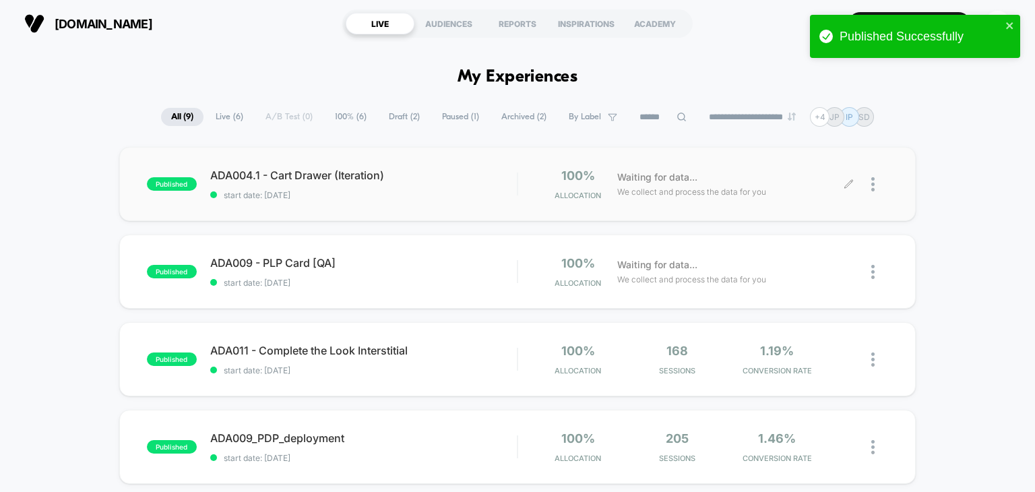
click at [841, 183] on div "Waiting for data... We collect and process the data for you" at bounding box center [729, 184] width 238 height 32
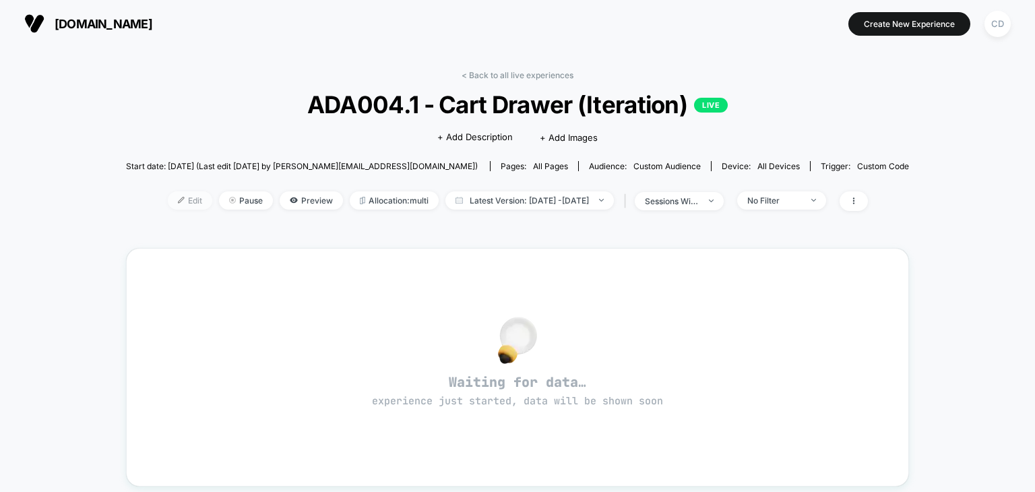
click at [178, 198] on span "Edit" at bounding box center [190, 200] width 44 height 18
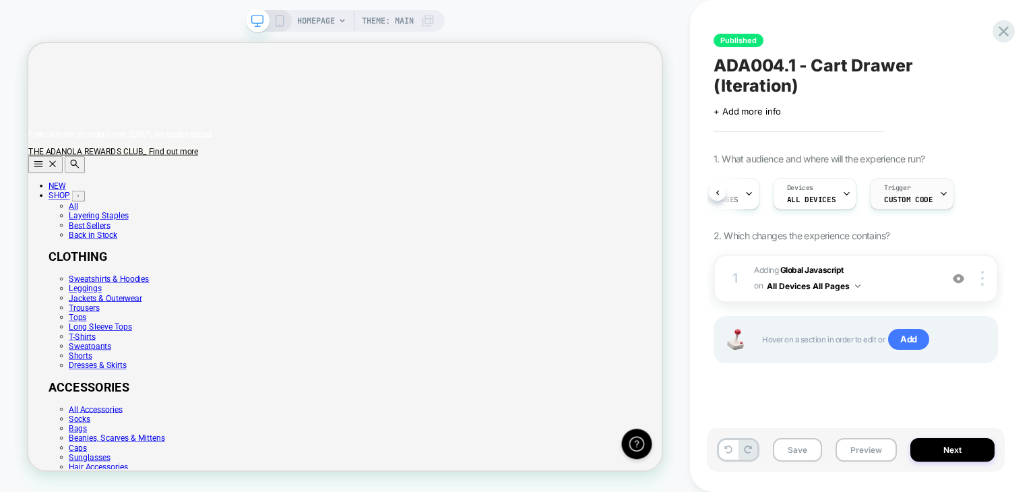
click at [897, 195] on span "Custom Code" at bounding box center [908, 199] width 48 height 9
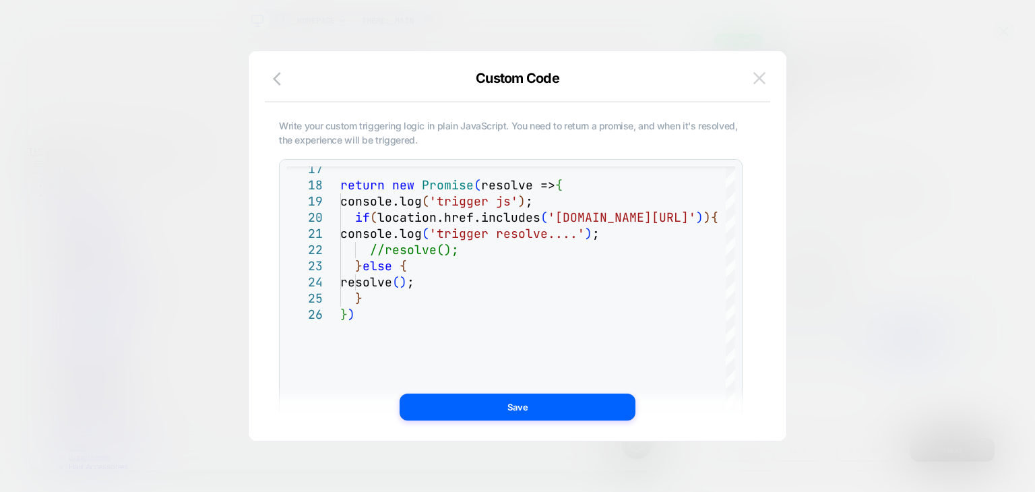
click at [758, 72] on img at bounding box center [759, 77] width 12 height 11
